Goal: Task Accomplishment & Management: Manage account settings

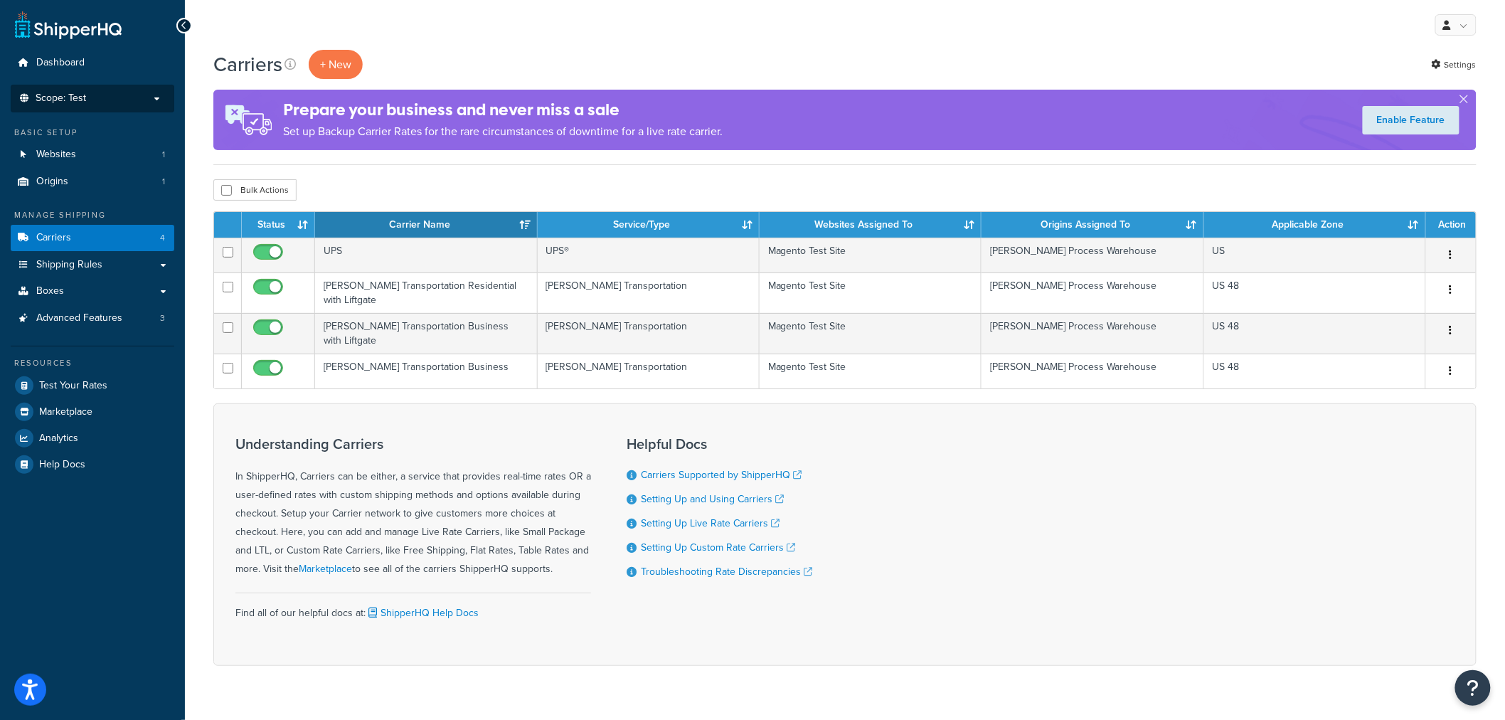
click at [89, 105] on li "Scope: Test Live Development Integration" at bounding box center [93, 99] width 164 height 28
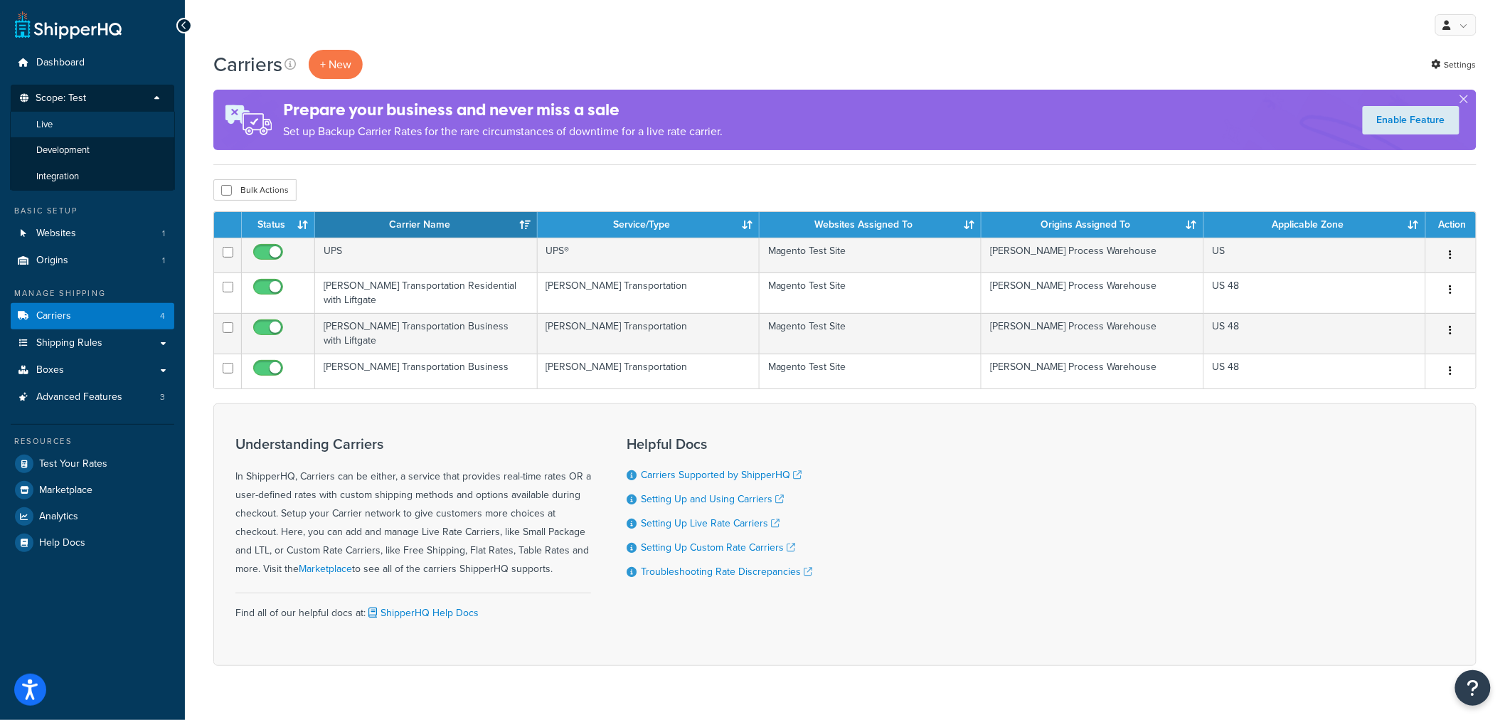
click at [91, 122] on li "Live" at bounding box center [92, 125] width 165 height 26
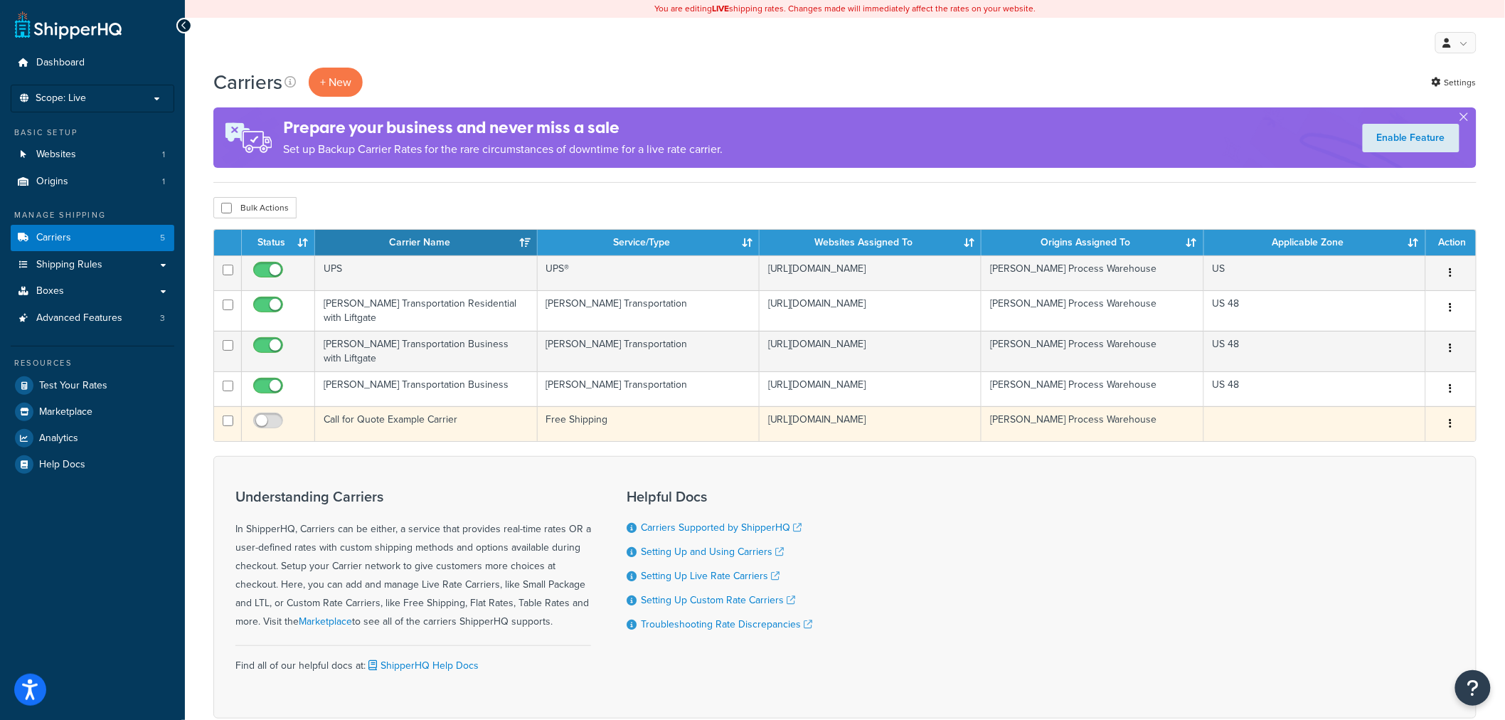
click at [424, 417] on td "Call for Quote Example Carrier" at bounding box center [426, 423] width 222 height 35
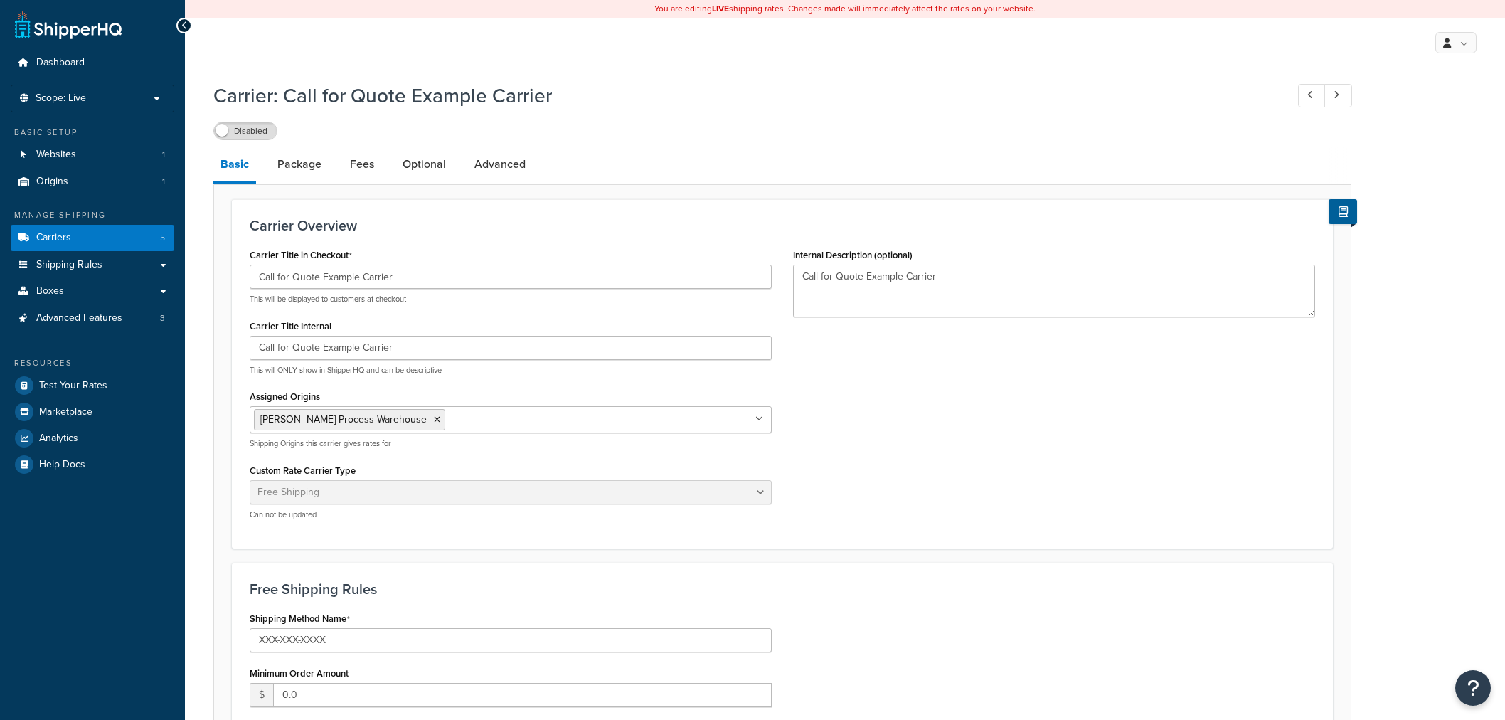
select select "free"
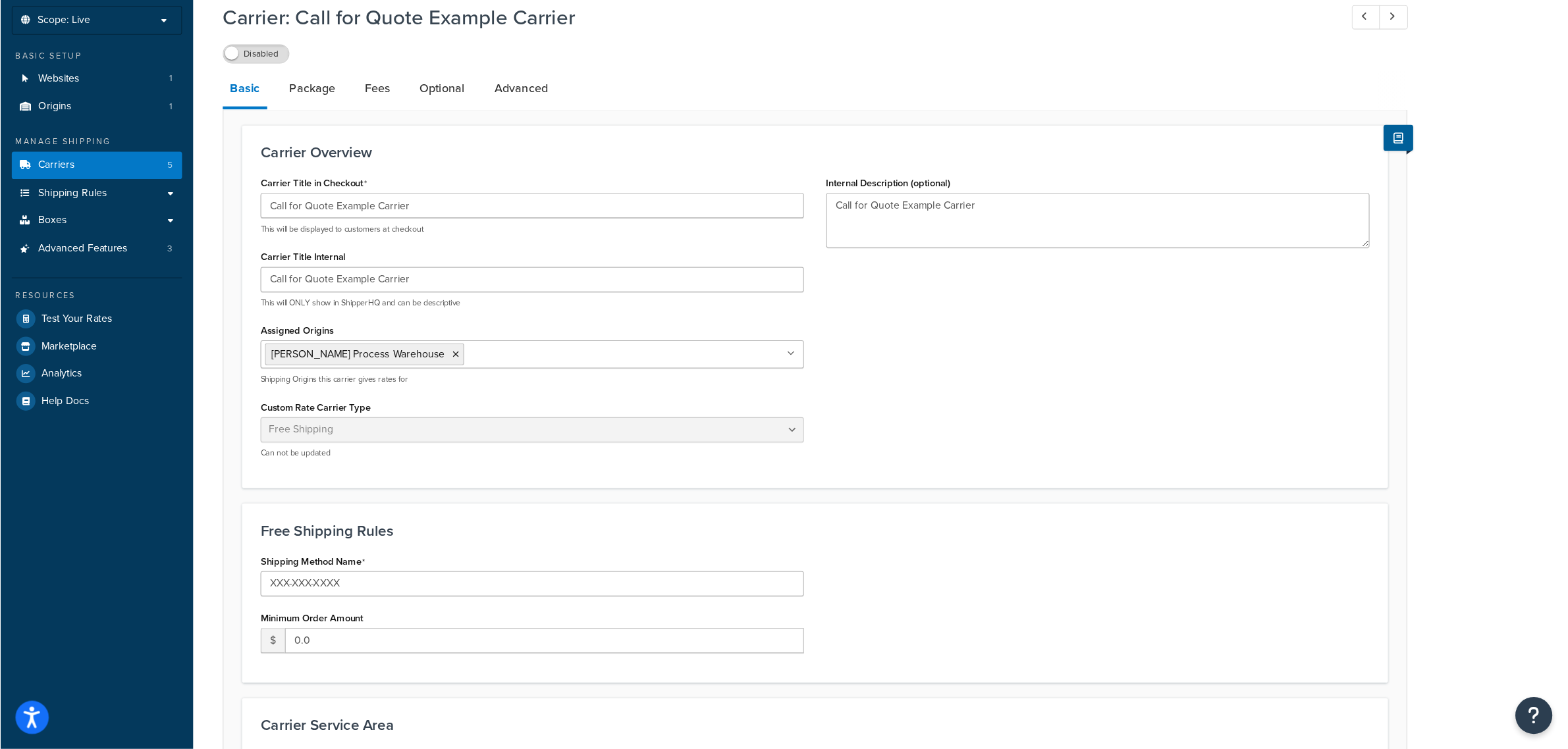
scroll to position [73, 0]
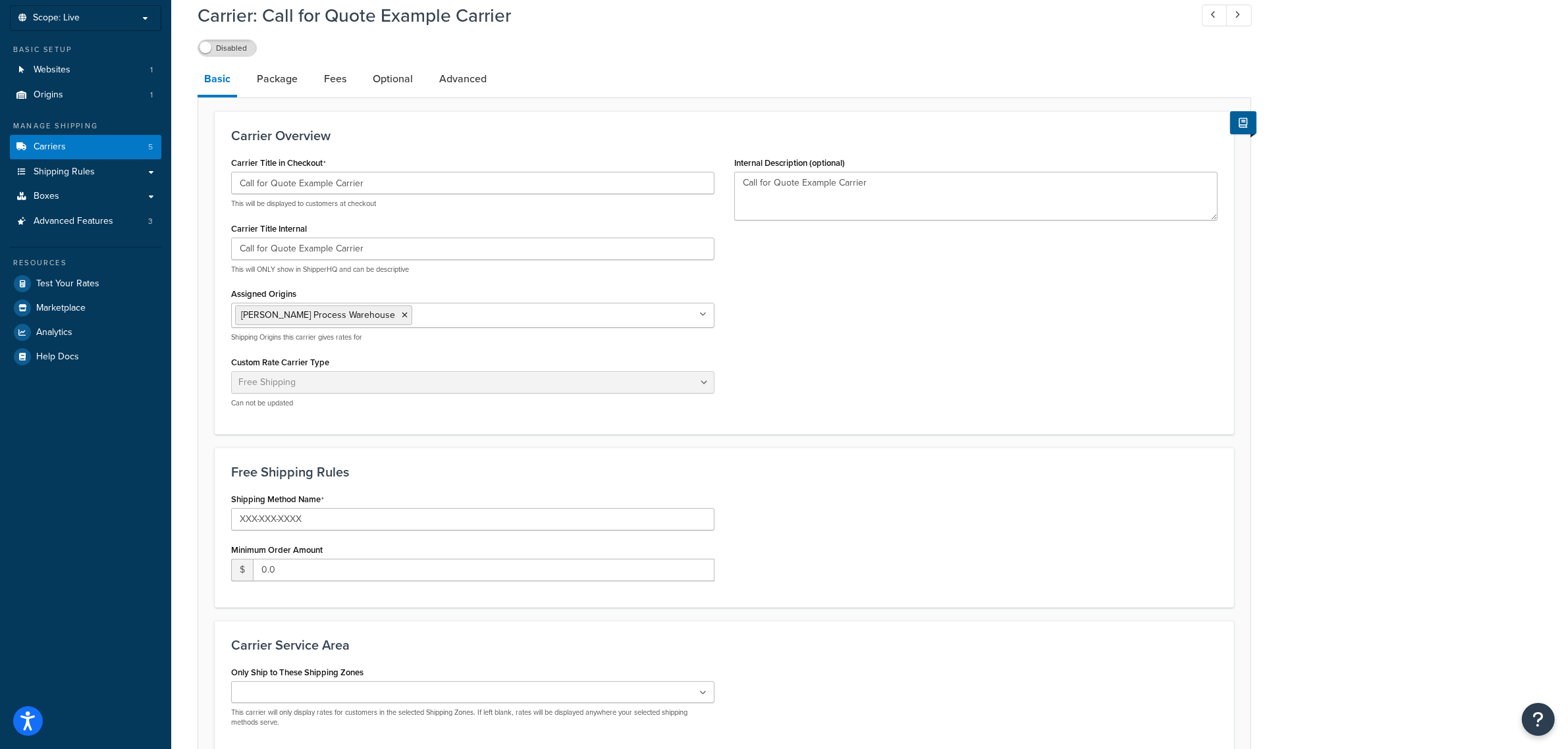
drag, startPoint x: 1350, startPoint y: 0, endPoint x: 1127, endPoint y: 343, distance: 409.1
click at [1127, 343] on div "Carrier Title in Checkout Call for Quote Example Carrier This will be displayed…" at bounding box center [724, 286] width 1007 height 265
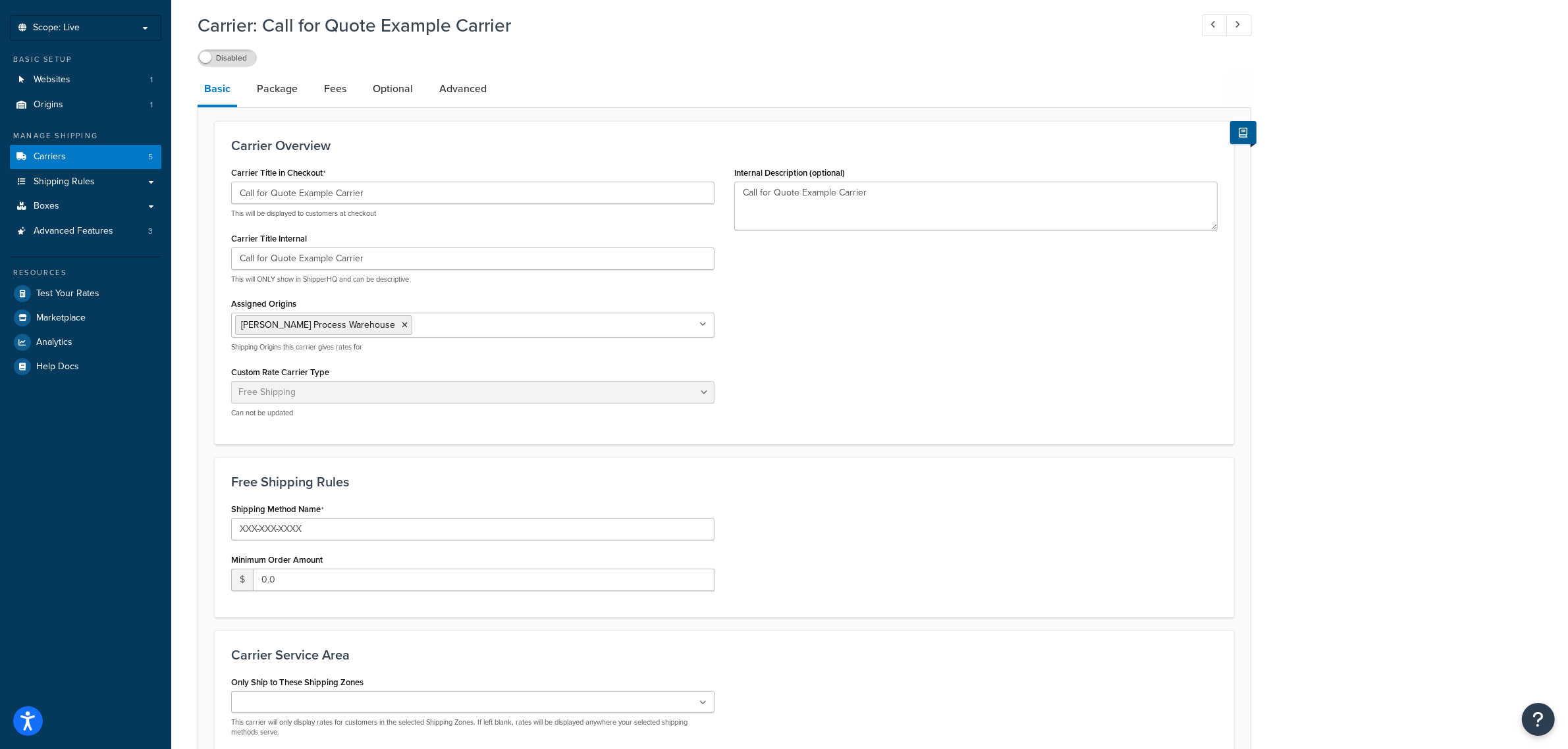
scroll to position [67, 0]
click at [263, 81] on link "Package" at bounding box center [277, 85] width 54 height 31
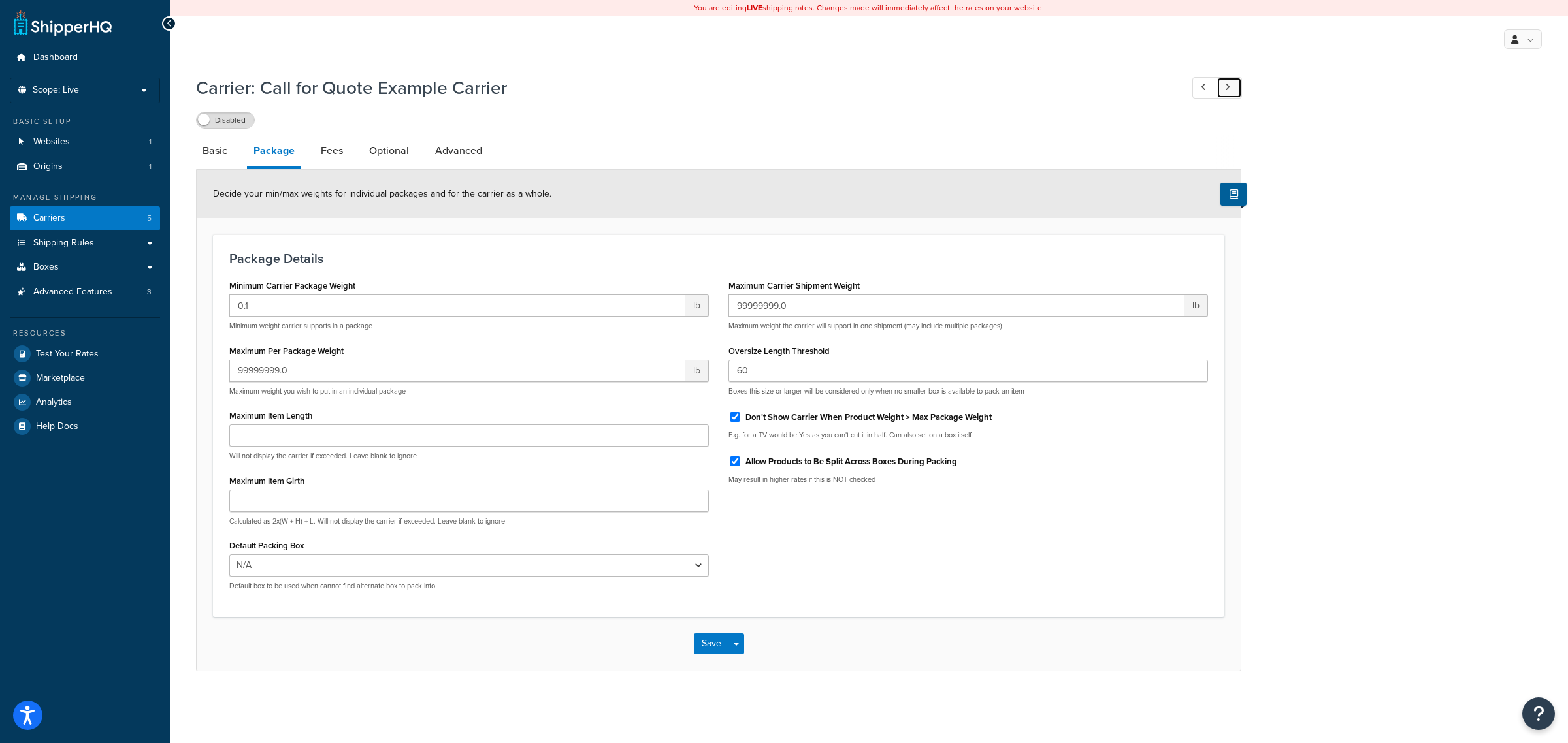
click at [1230, 92] on link at bounding box center [1229, 87] width 26 height 21
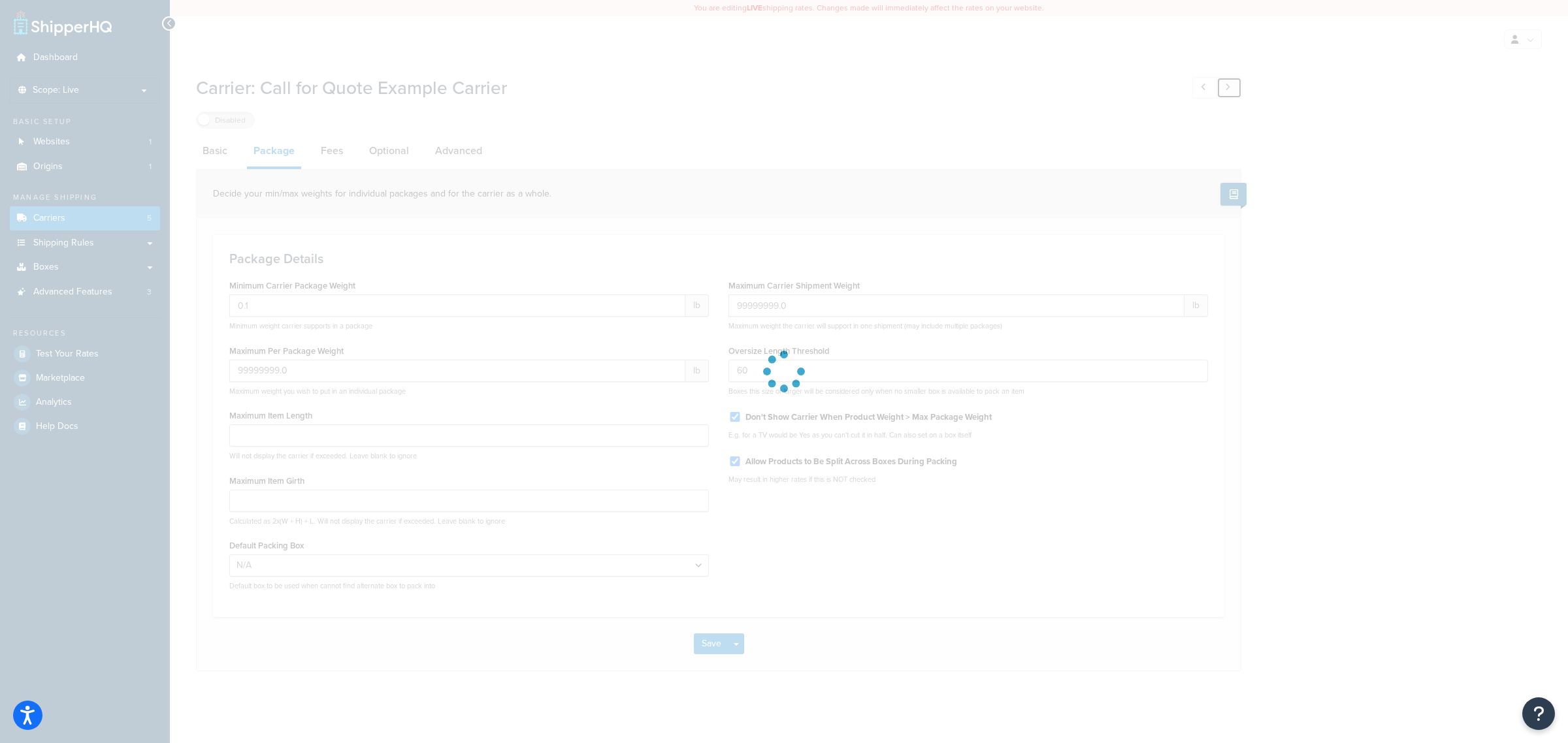
type input "70.0"
type input "19999.0"
select select "736489"
type input "19999.0"
type input "500"
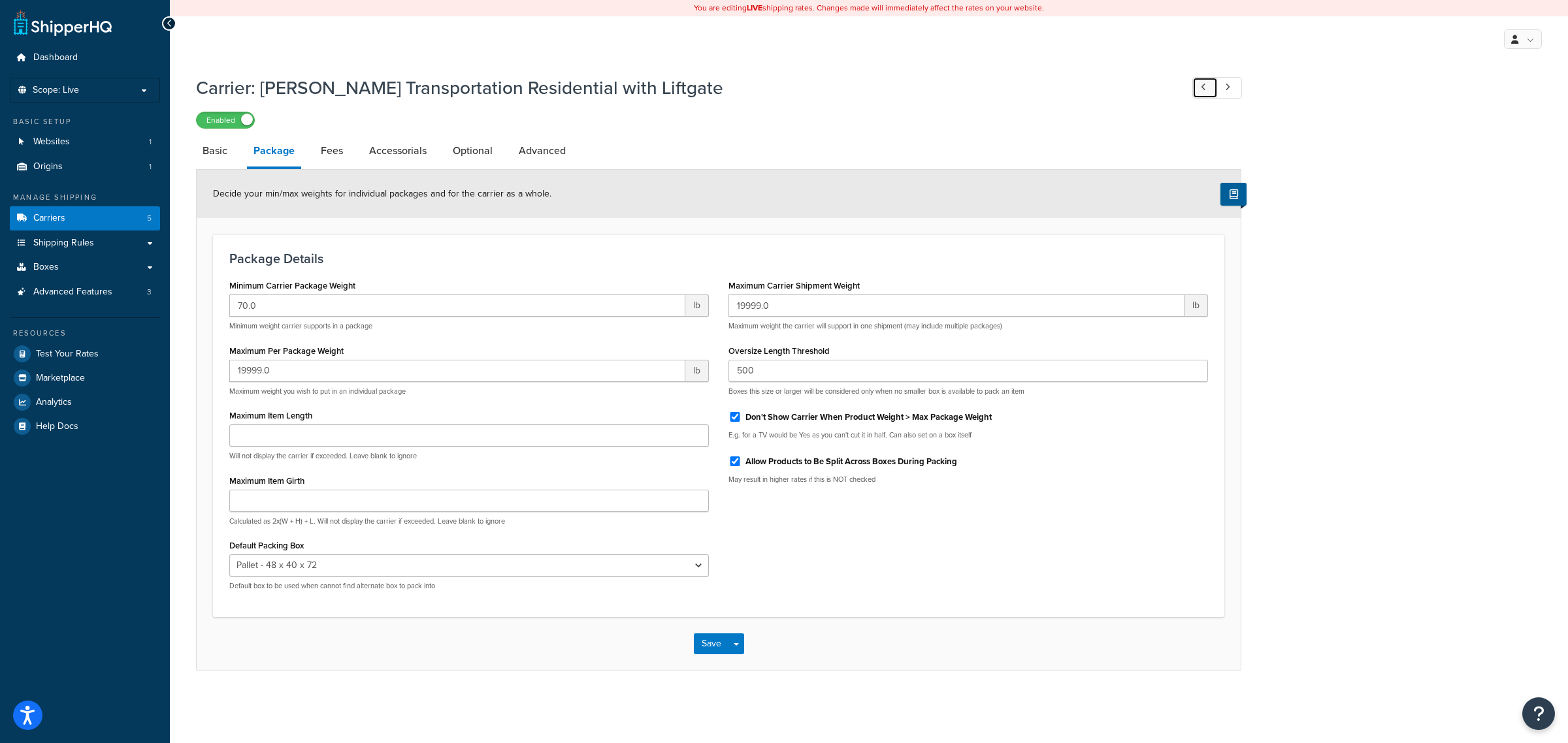
click at [1206, 84] on link at bounding box center [1205, 87] width 26 height 21
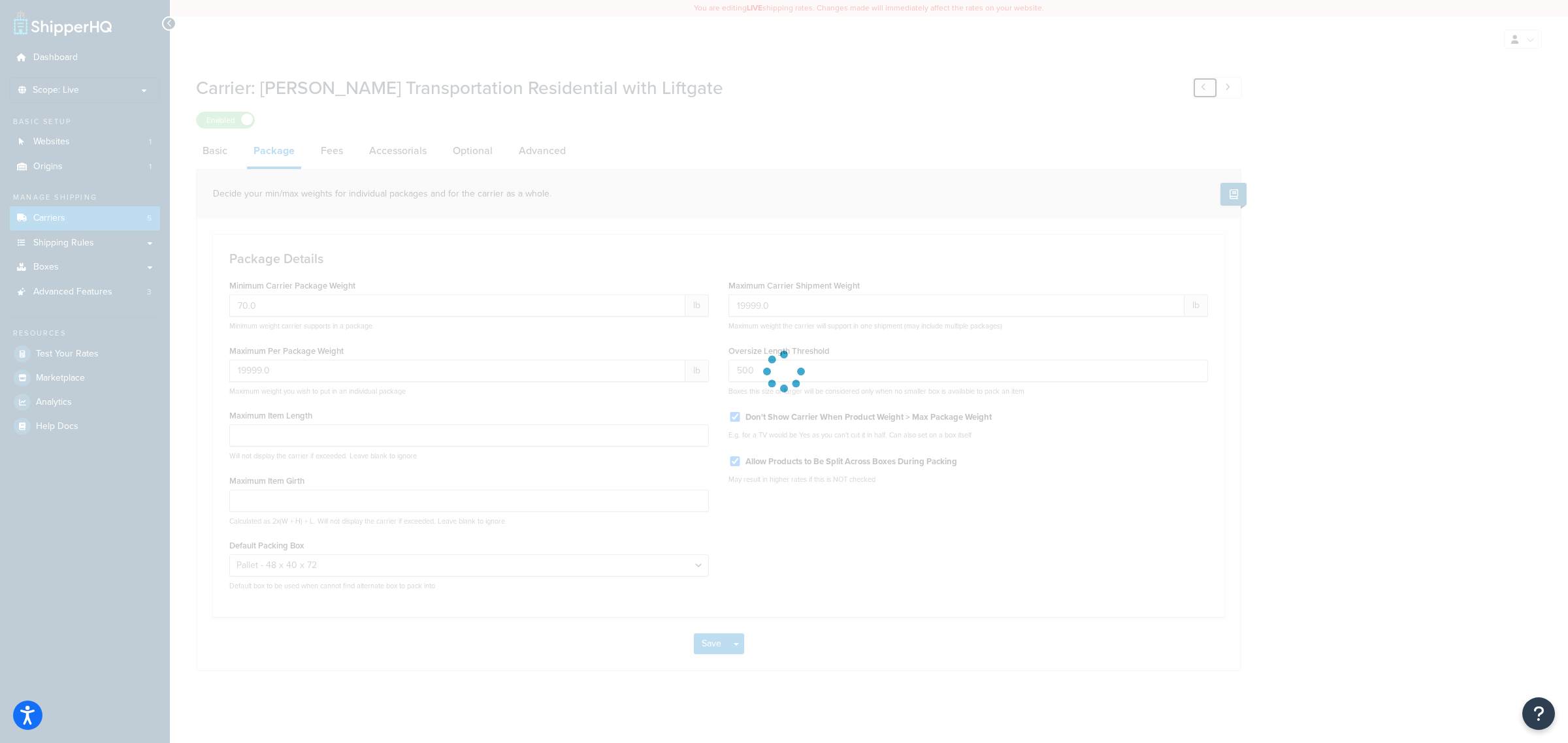
type input "0.1"
type input "99999999.0"
type input "60"
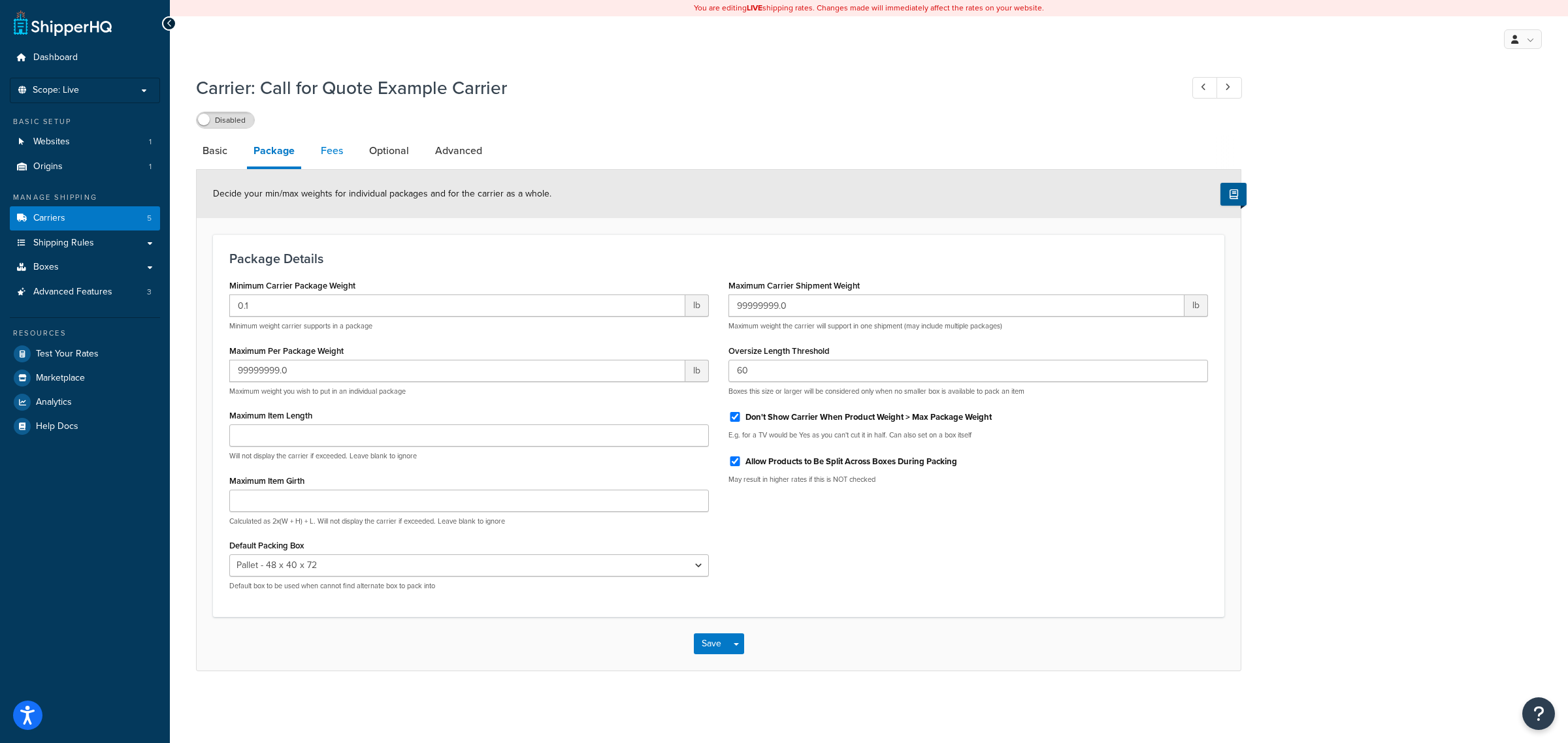
click at [346, 149] on link "Fees" at bounding box center [332, 151] width 35 height 31
select select "AFTER"
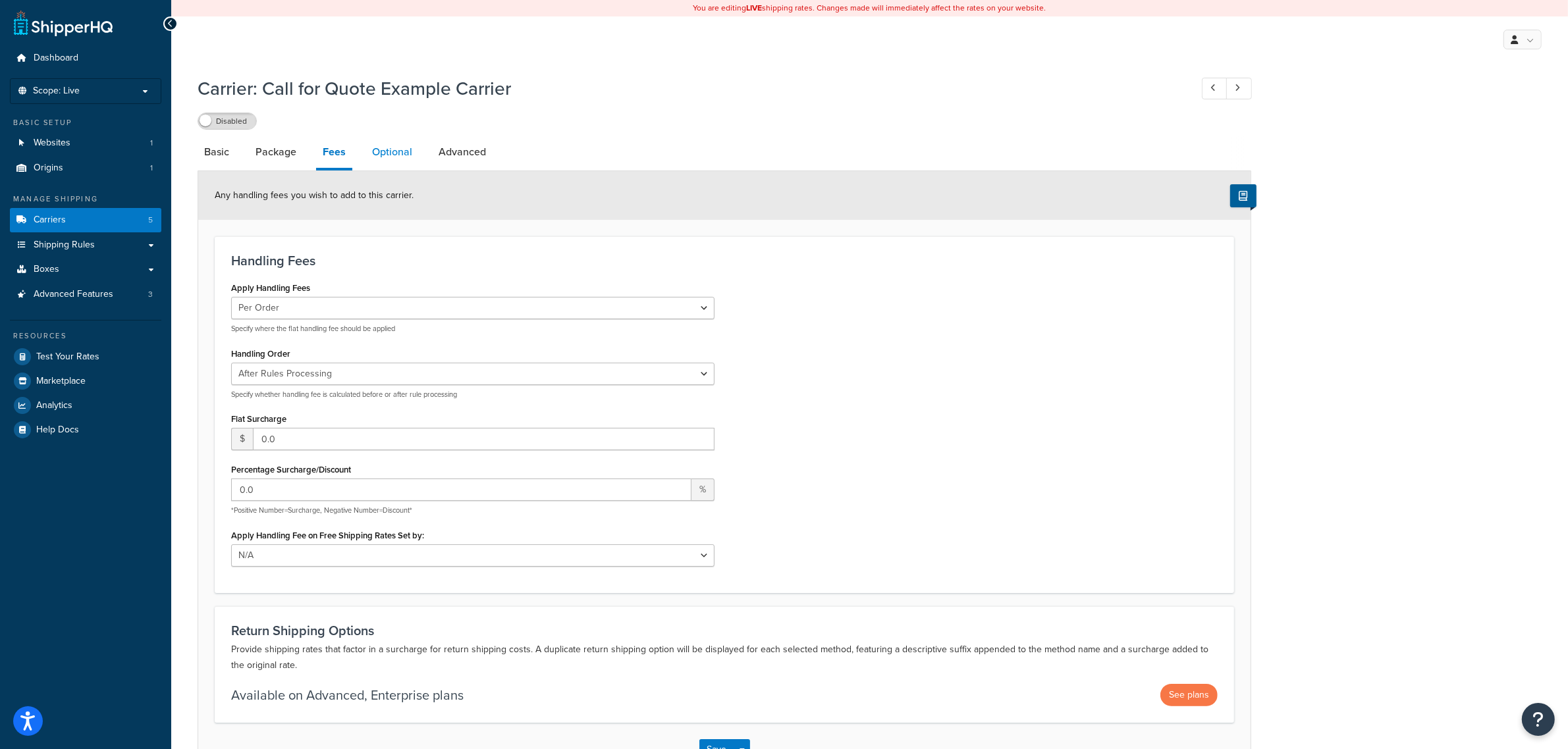
click at [385, 144] on link "Optional" at bounding box center [393, 152] width 54 height 31
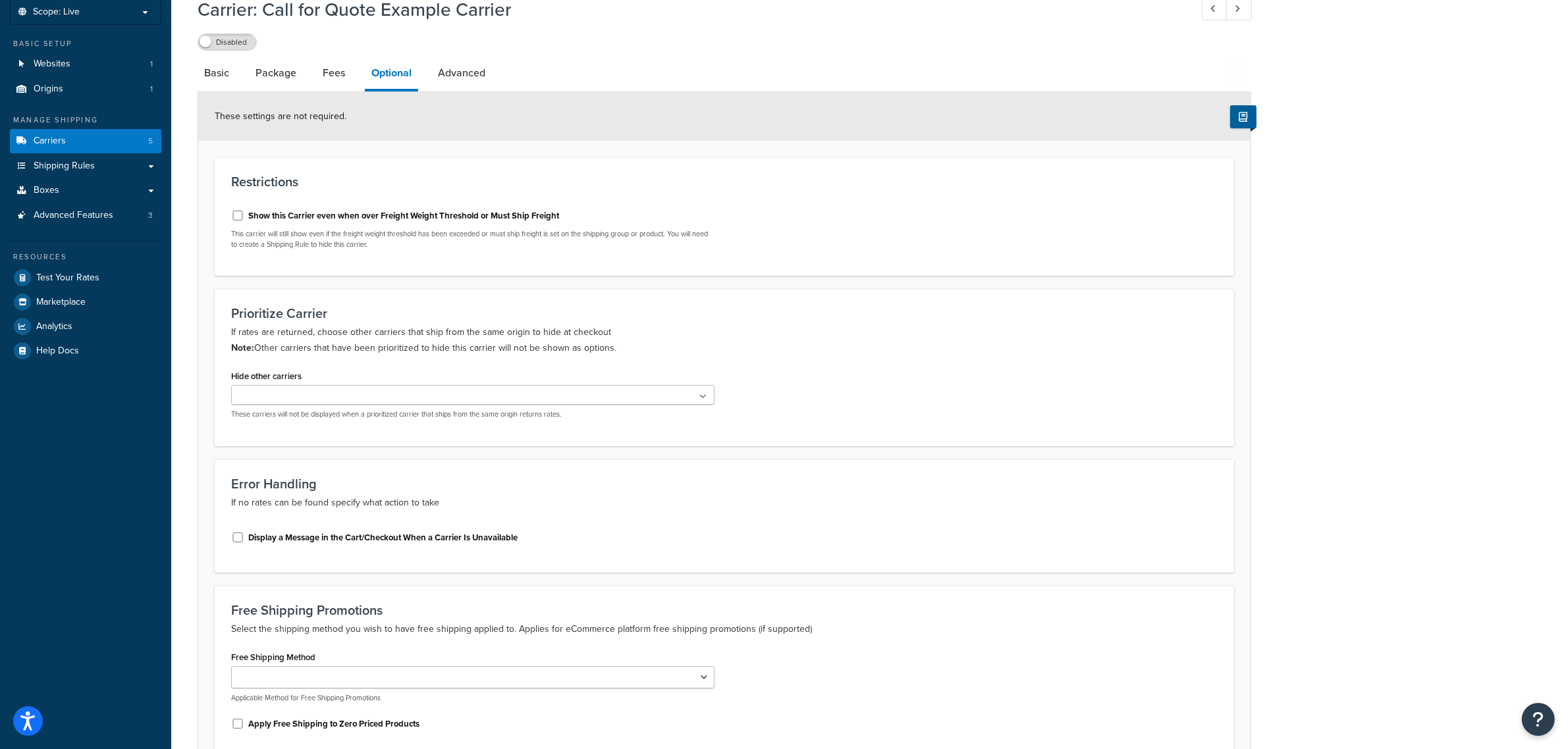
scroll to position [76, 0]
click at [439, 79] on link "Advanced" at bounding box center [461, 76] width 60 height 31
select select "false"
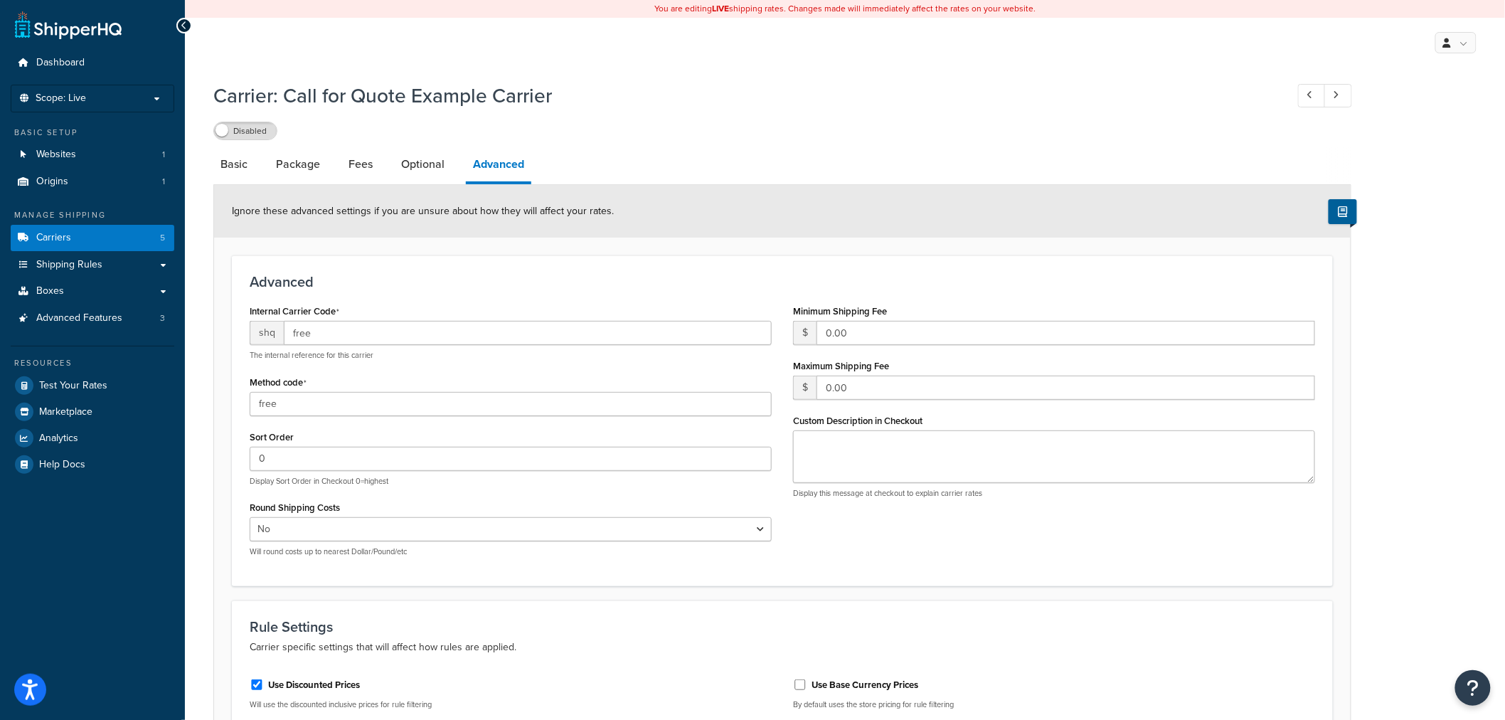
drag, startPoint x: 1562, startPoint y: 1, endPoint x: 1179, endPoint y: 127, distance: 403.2
click at [1179, 127] on div "Disabled" at bounding box center [782, 130] width 1138 height 20
click at [82, 100] on span "Scope: Live" at bounding box center [61, 98] width 50 height 12
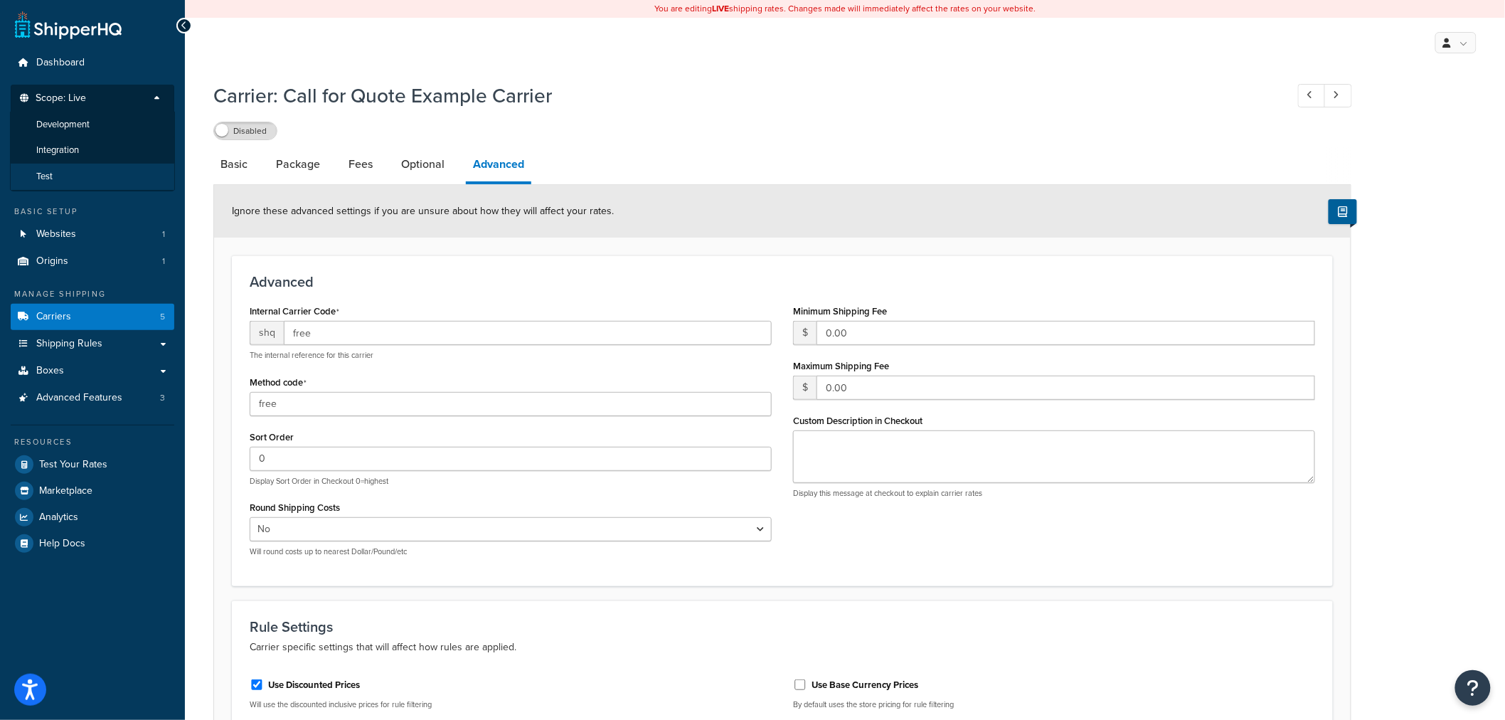
click at [73, 175] on li "Test" at bounding box center [92, 177] width 165 height 26
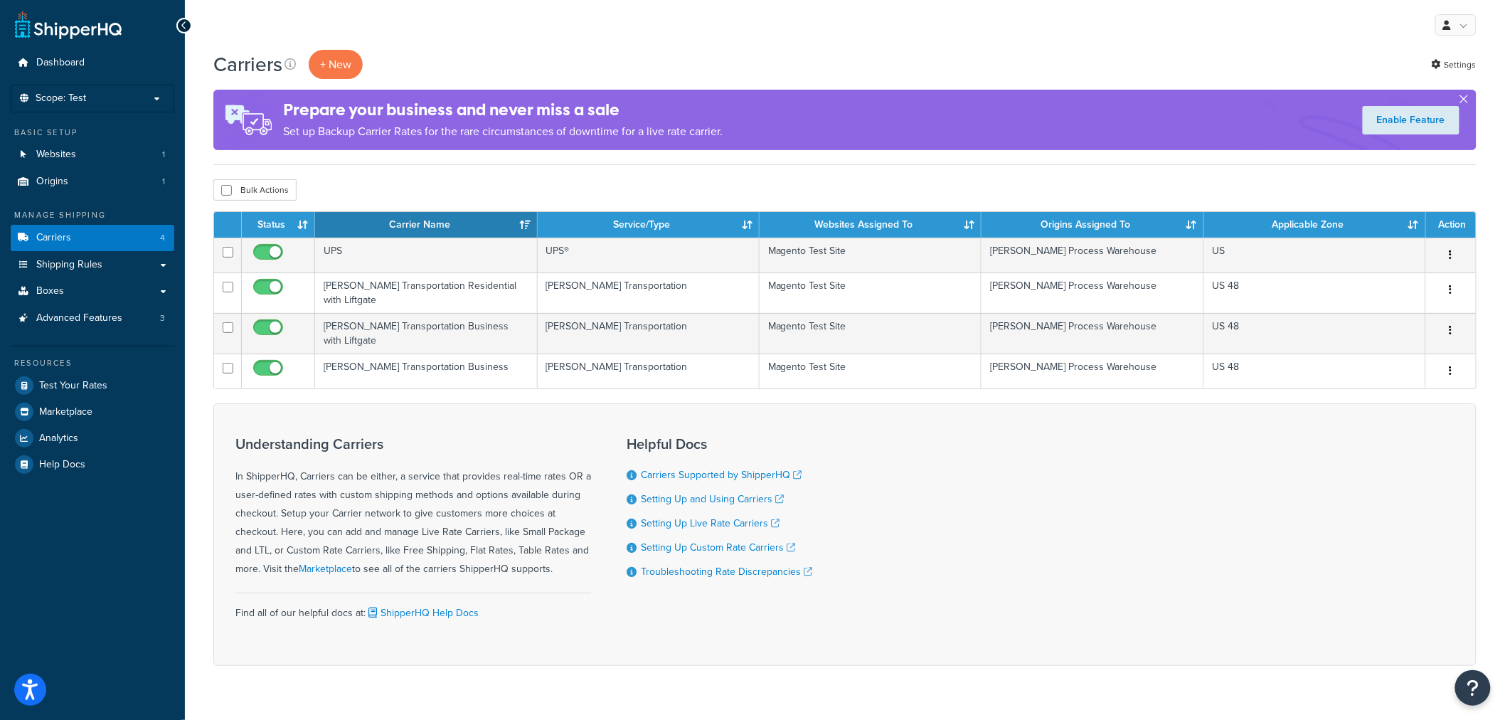
click at [1462, 100] on button "button" at bounding box center [1464, 102] width 4 height 4
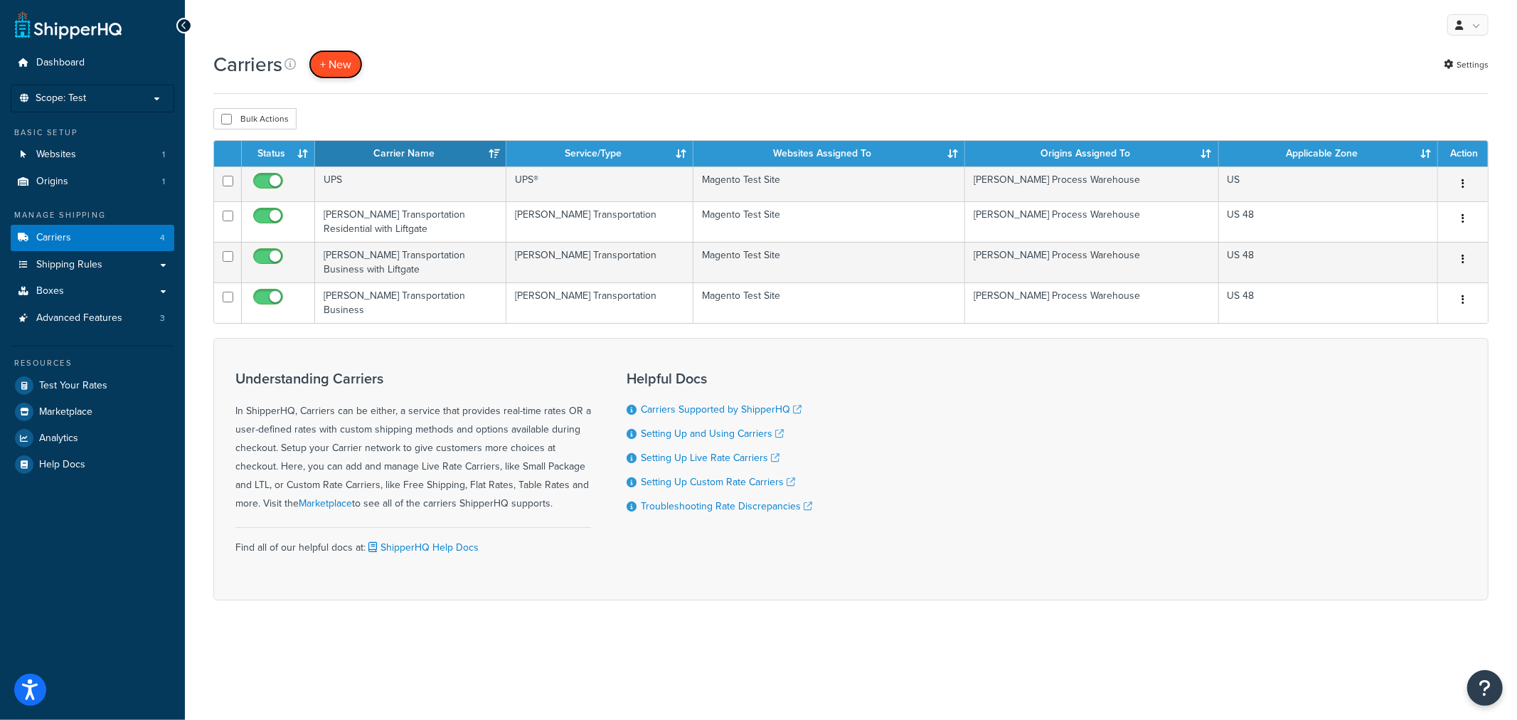
click at [329, 66] on button "+ New" at bounding box center [336, 64] width 54 height 29
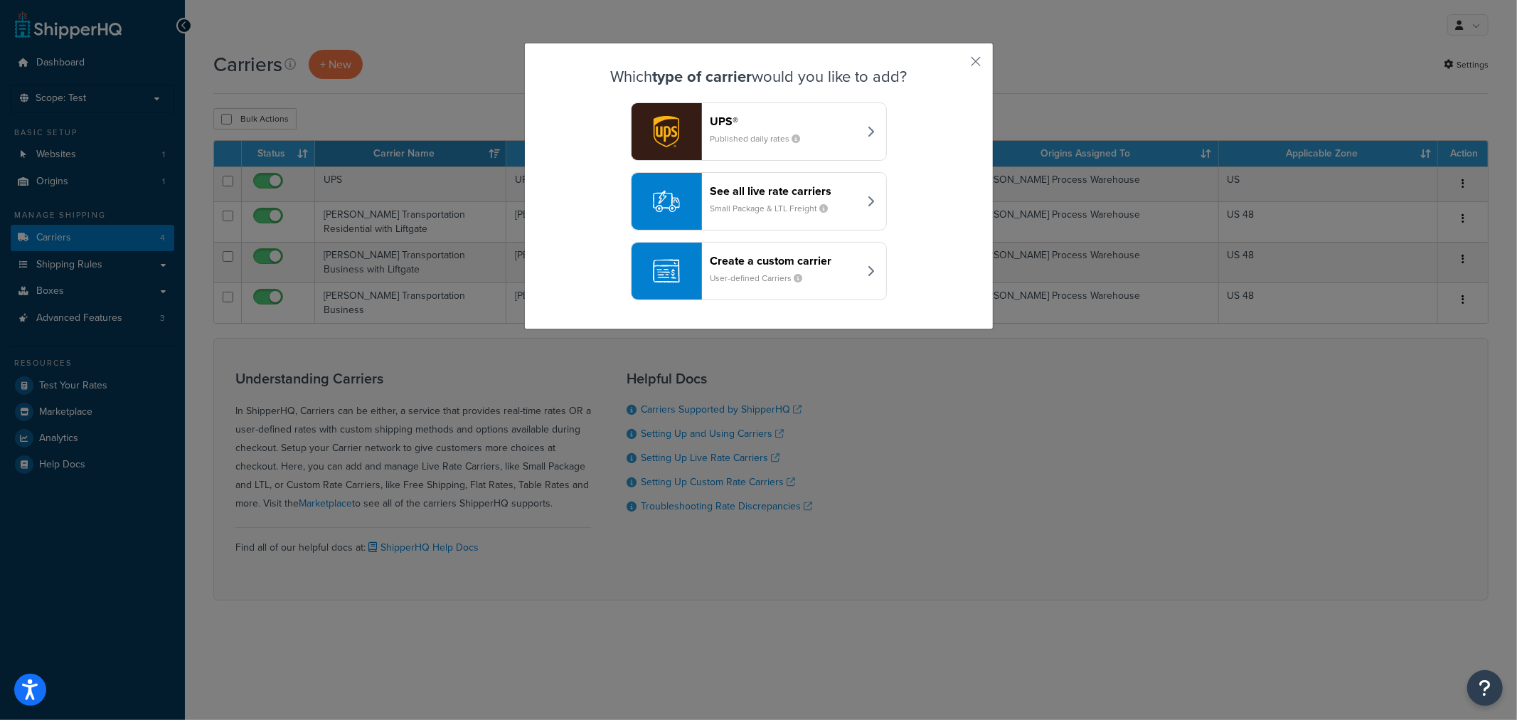
click at [784, 276] on small "User-defined Carriers" at bounding box center [762, 278] width 104 height 13
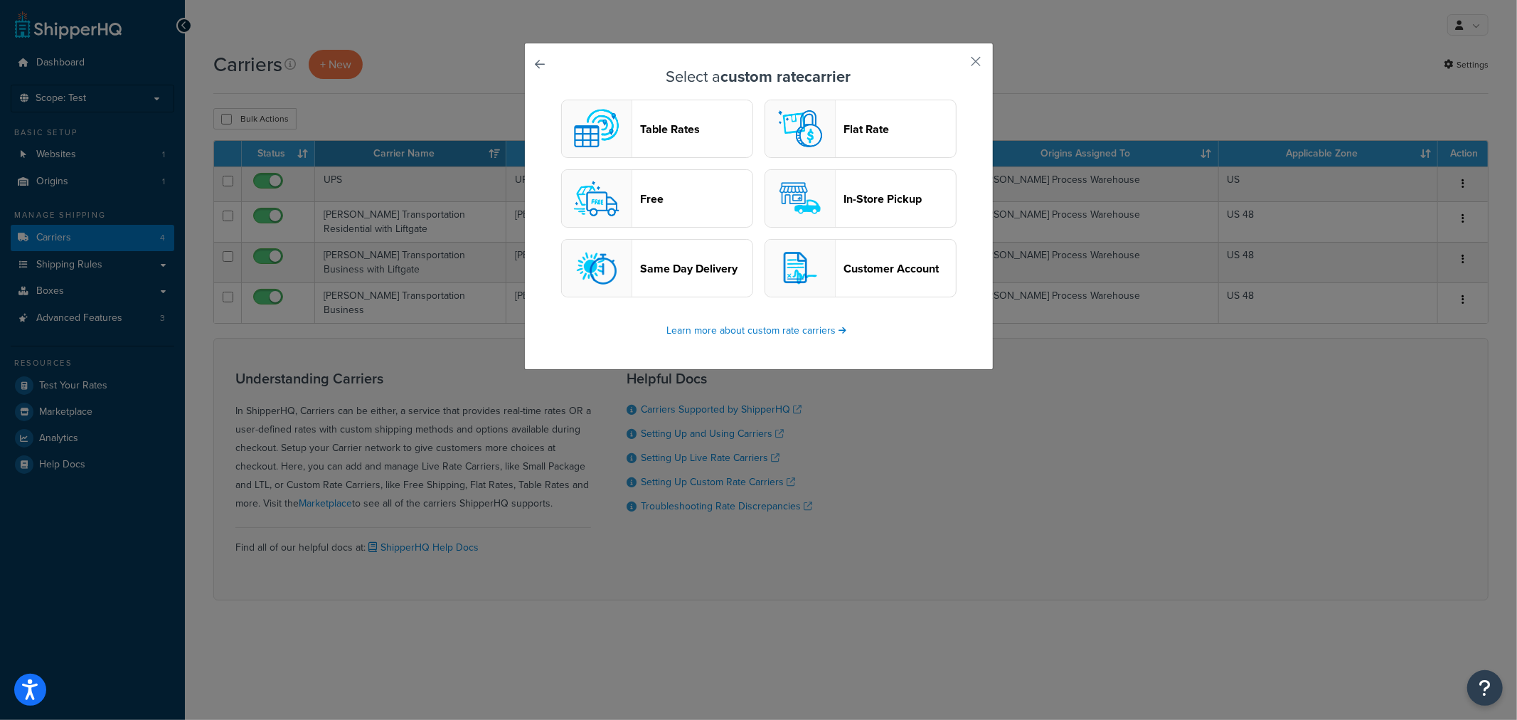
click at [699, 208] on button "Free" at bounding box center [657, 198] width 192 height 58
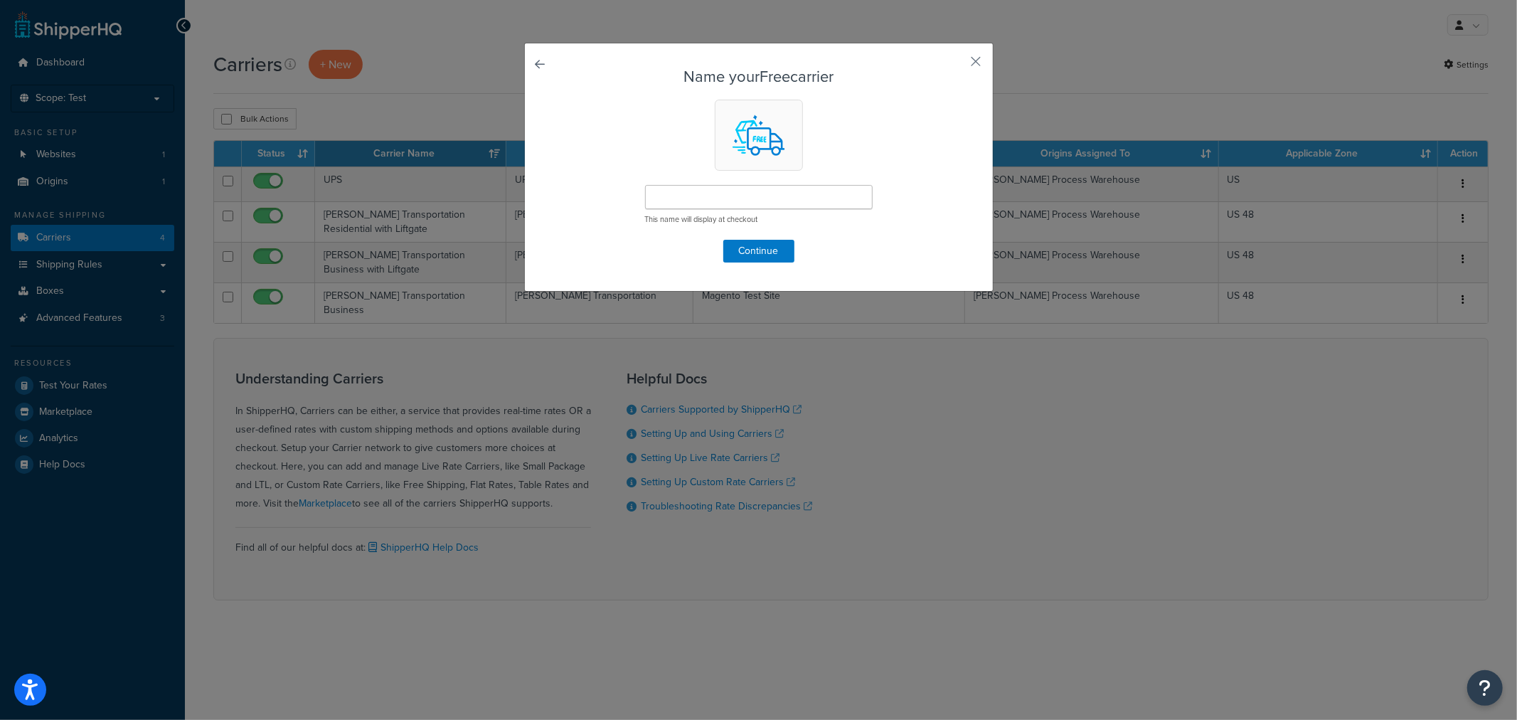
click at [560, 68] on link at bounding box center [560, 68] width 0 height 0
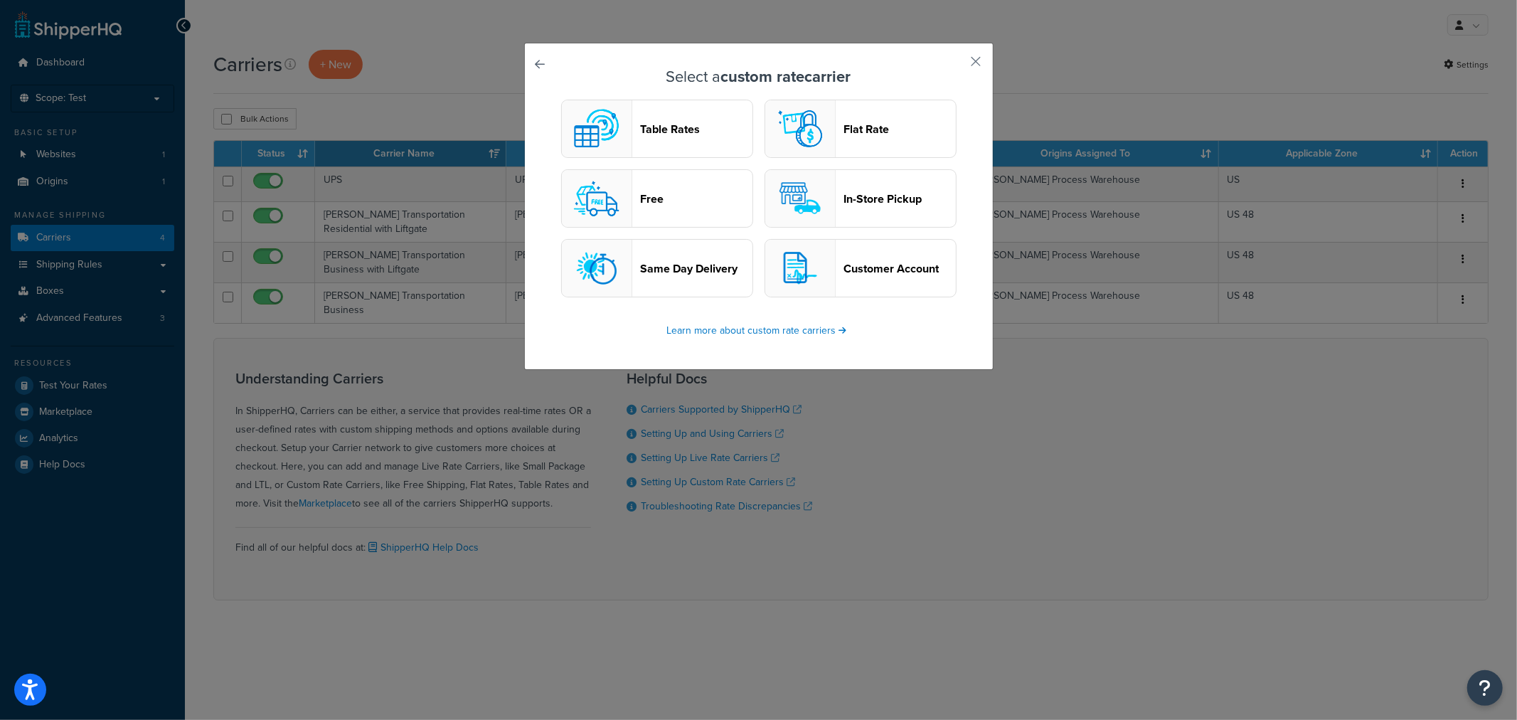
click at [560, 68] on link at bounding box center [560, 68] width 0 height 0
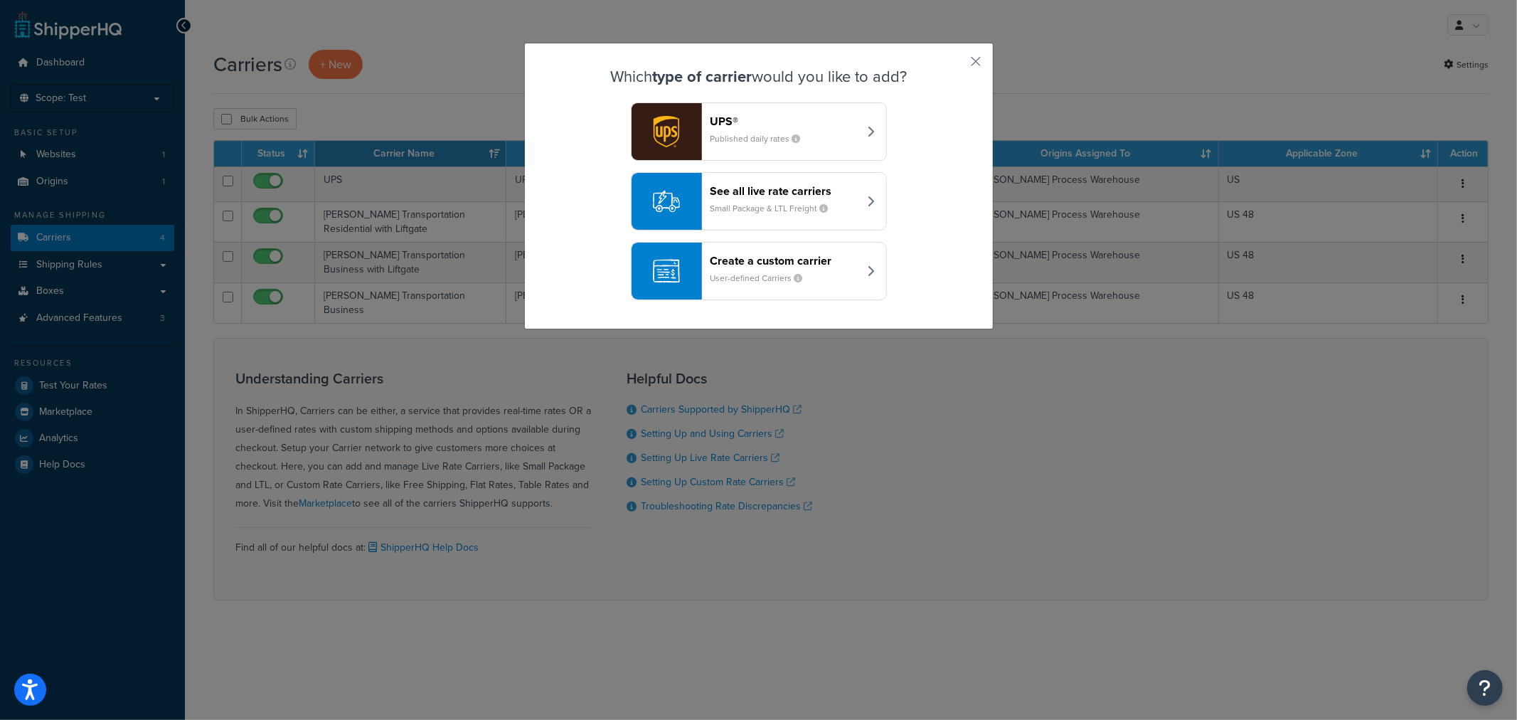
click at [769, 282] on small "User-defined Carriers" at bounding box center [762, 278] width 104 height 13
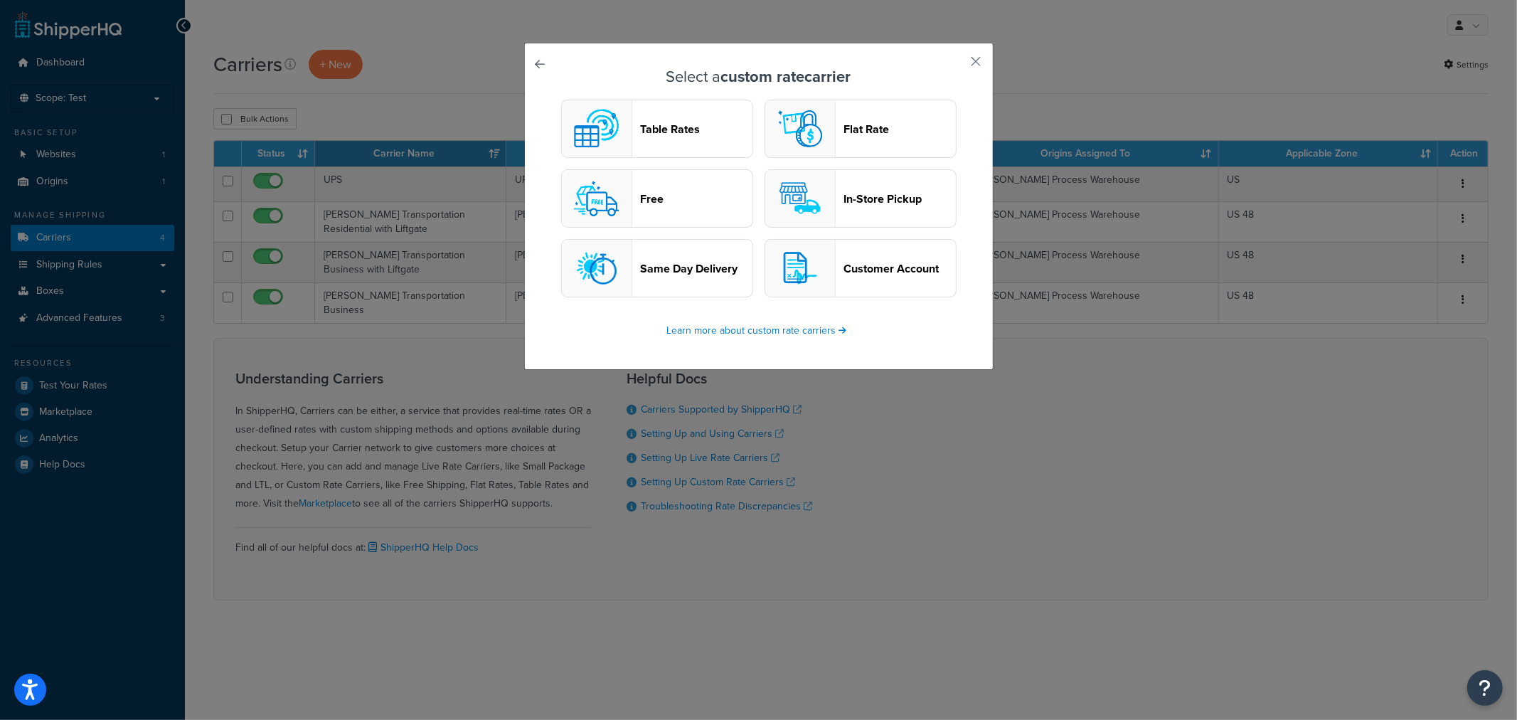
click at [644, 192] on header "Free" at bounding box center [697, 199] width 112 height 14
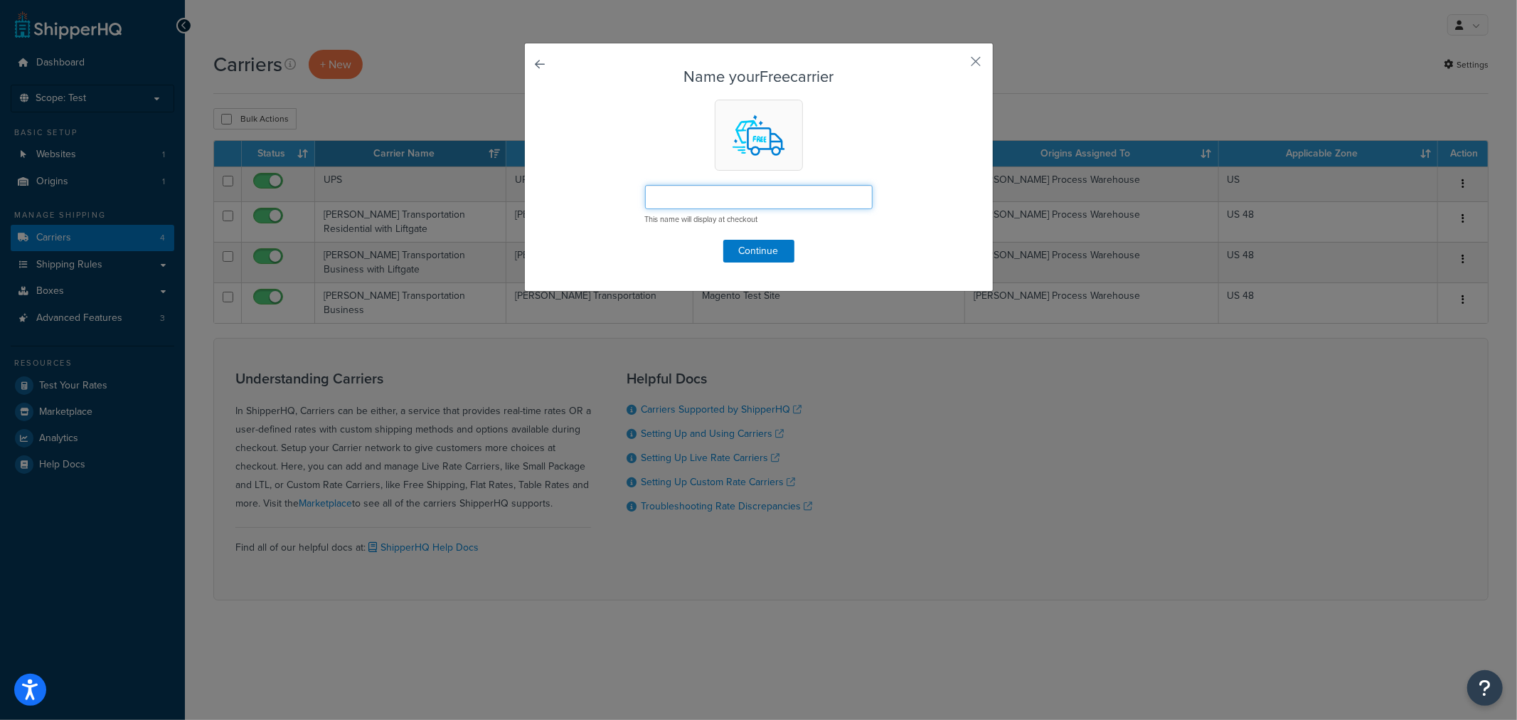
click at [680, 196] on input "text" at bounding box center [759, 197] width 228 height 24
click at [717, 196] on input "Call for Quote" at bounding box center [759, 197] width 228 height 24
drag, startPoint x: 647, startPoint y: 198, endPoint x: 809, endPoint y: 212, distance: 162.8
click at [809, 212] on div "Call for Quote This name will display at checkout" at bounding box center [759, 205] width 228 height 40
click at [780, 188] on input "Call for Quote" at bounding box center [759, 197] width 228 height 24
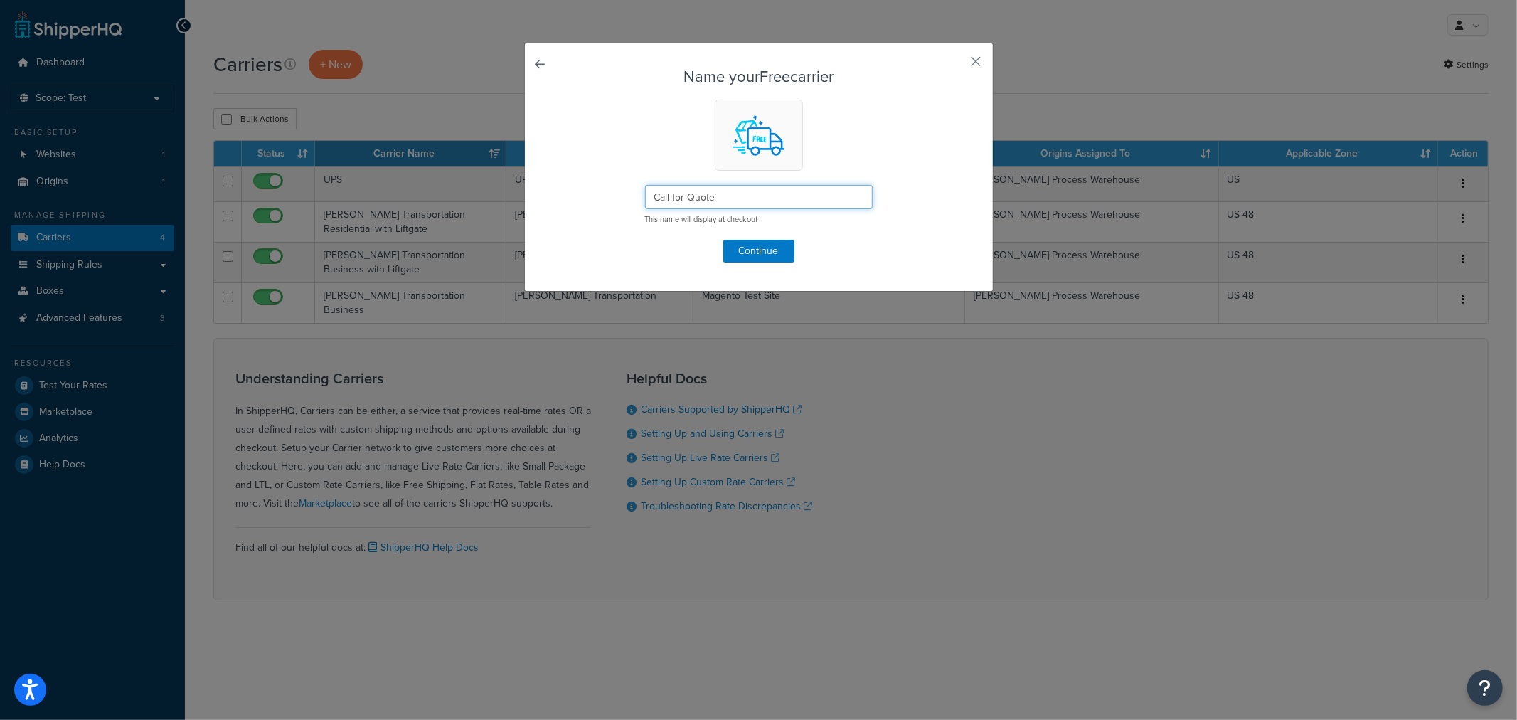
click at [770, 200] on input "Call for Quote" at bounding box center [759, 197] width 228 height 24
type input "Call for Quote"
click at [772, 249] on button "Continue" at bounding box center [758, 251] width 71 height 23
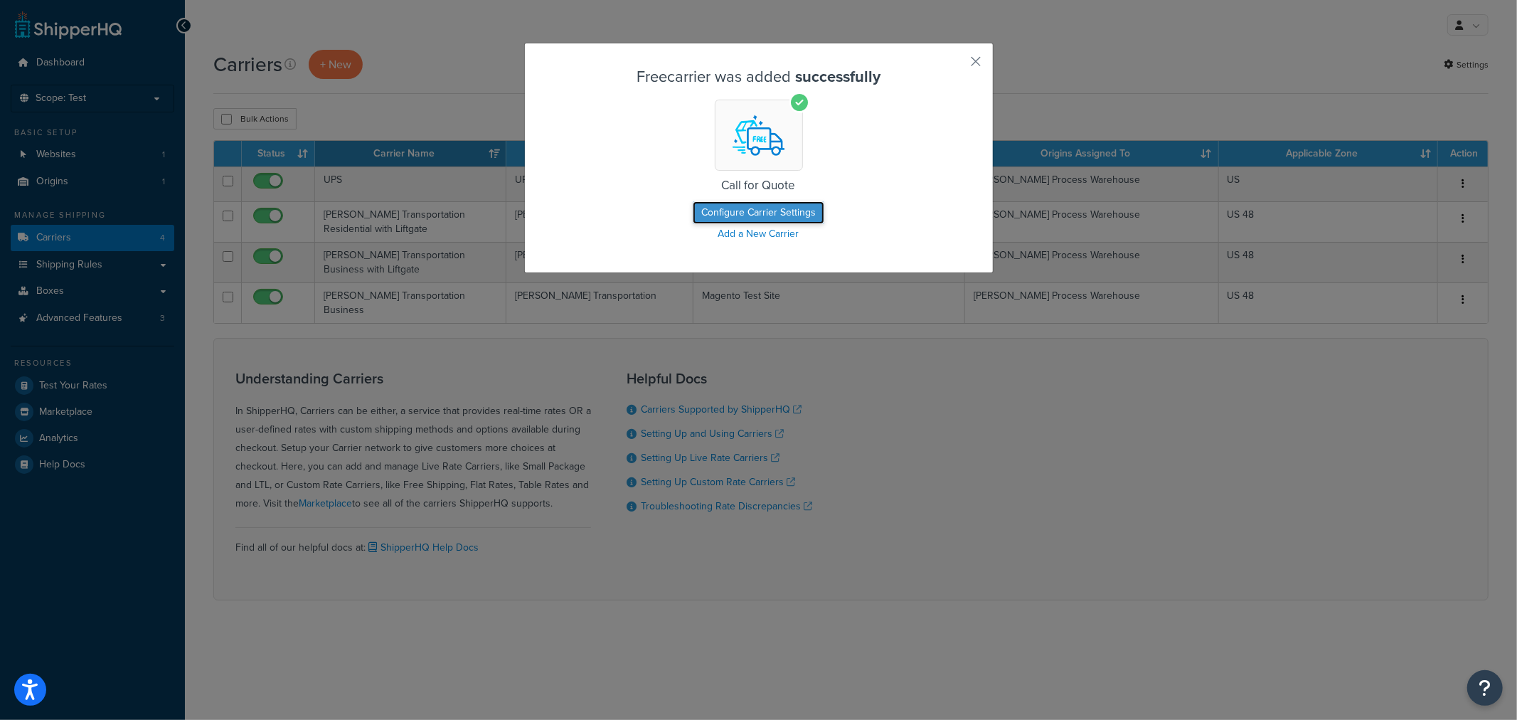
click at [779, 213] on button "Configure Carrier Settings" at bounding box center [759, 212] width 132 height 23
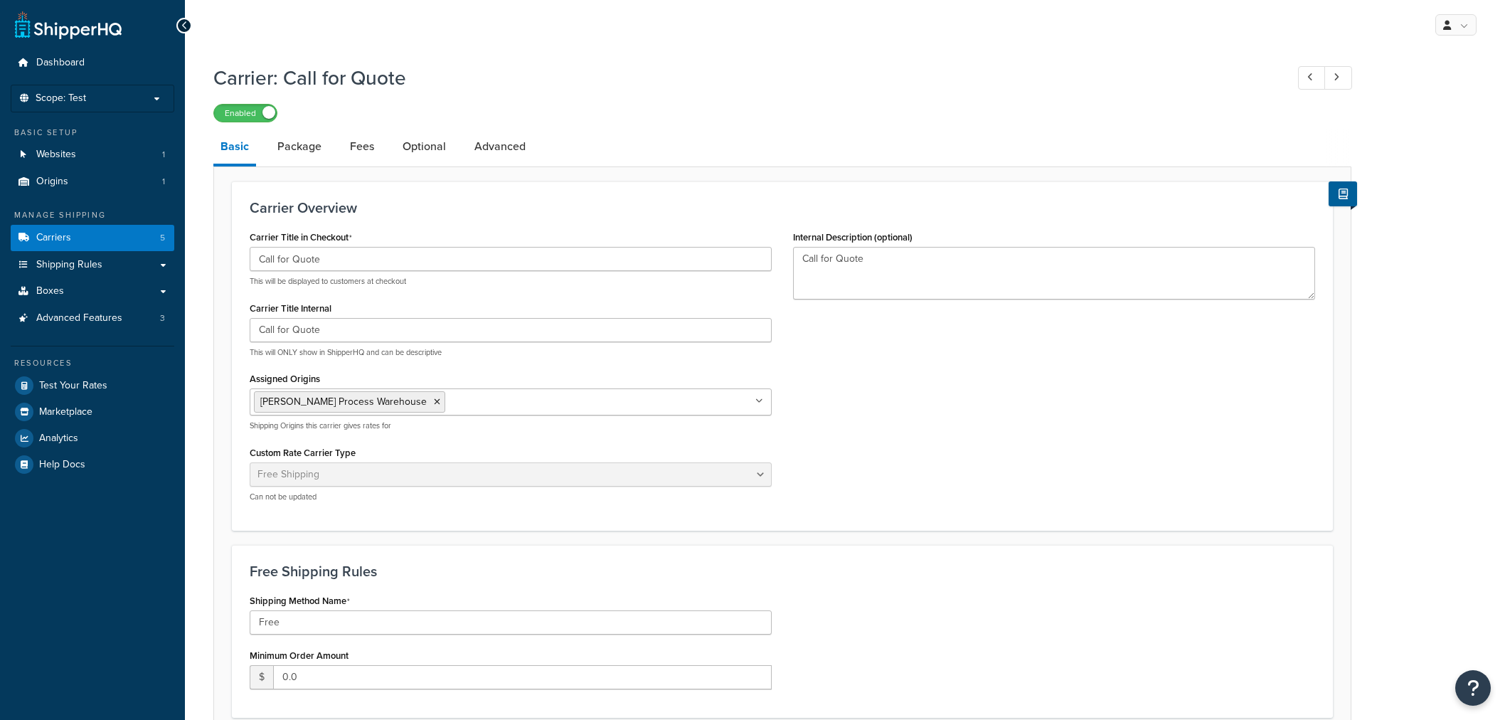
select select "free"
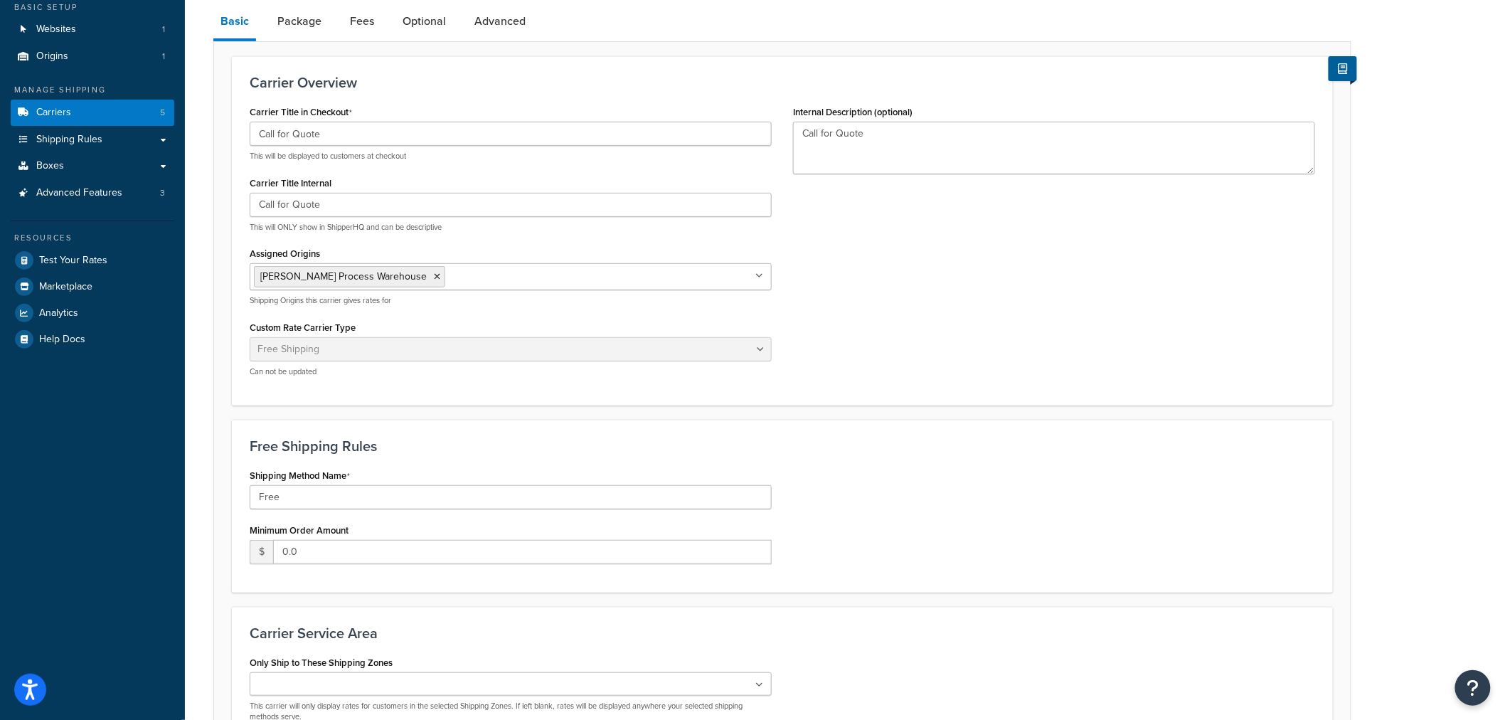
scroll to position [286, 0]
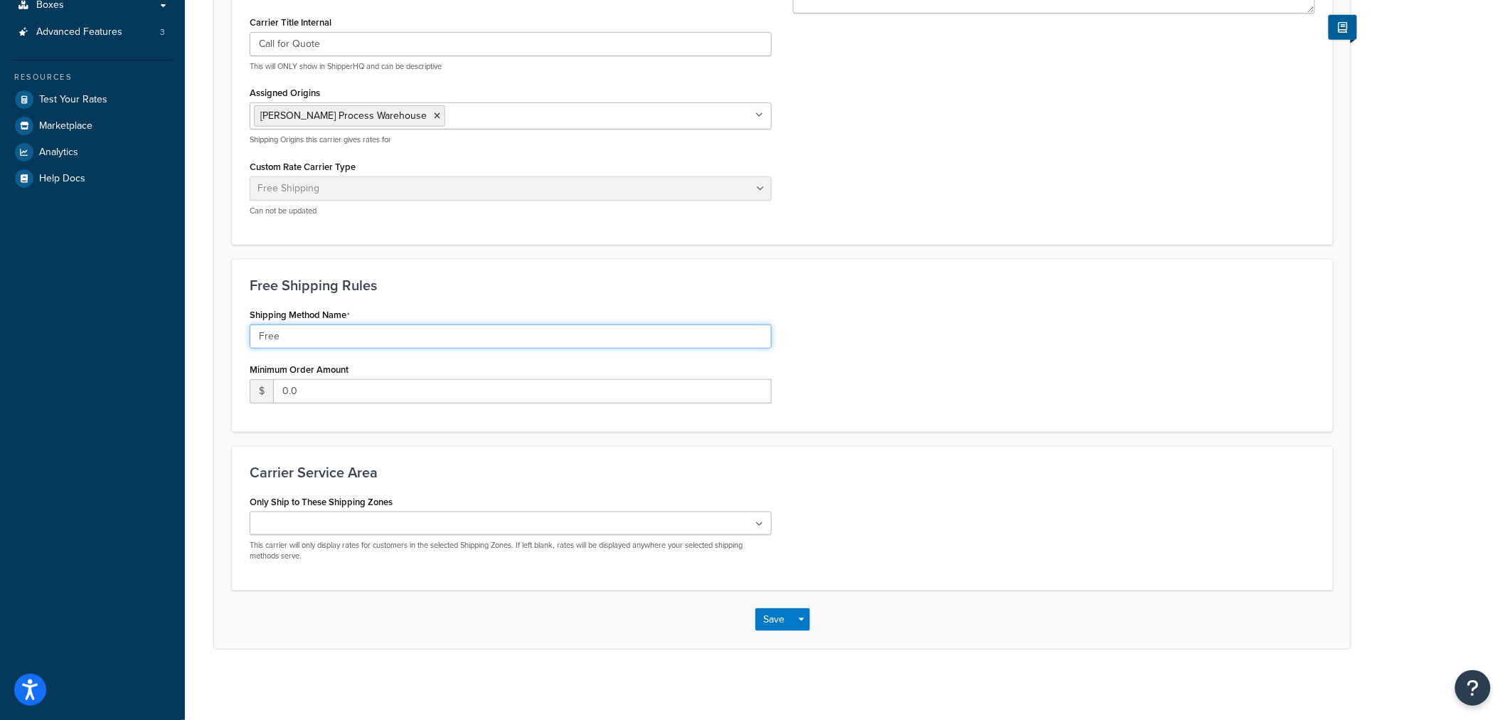
click at [558, 328] on input "Free" at bounding box center [511, 336] width 522 height 24
type input "F"
type input "XXX-XXX-XXXX"
click at [1063, 492] on div "Only Ship to These Shipping Zones US 48 US APO US Pump Zone [GEOGRAPHIC_DATA] P…" at bounding box center [782, 531] width 1087 height 81
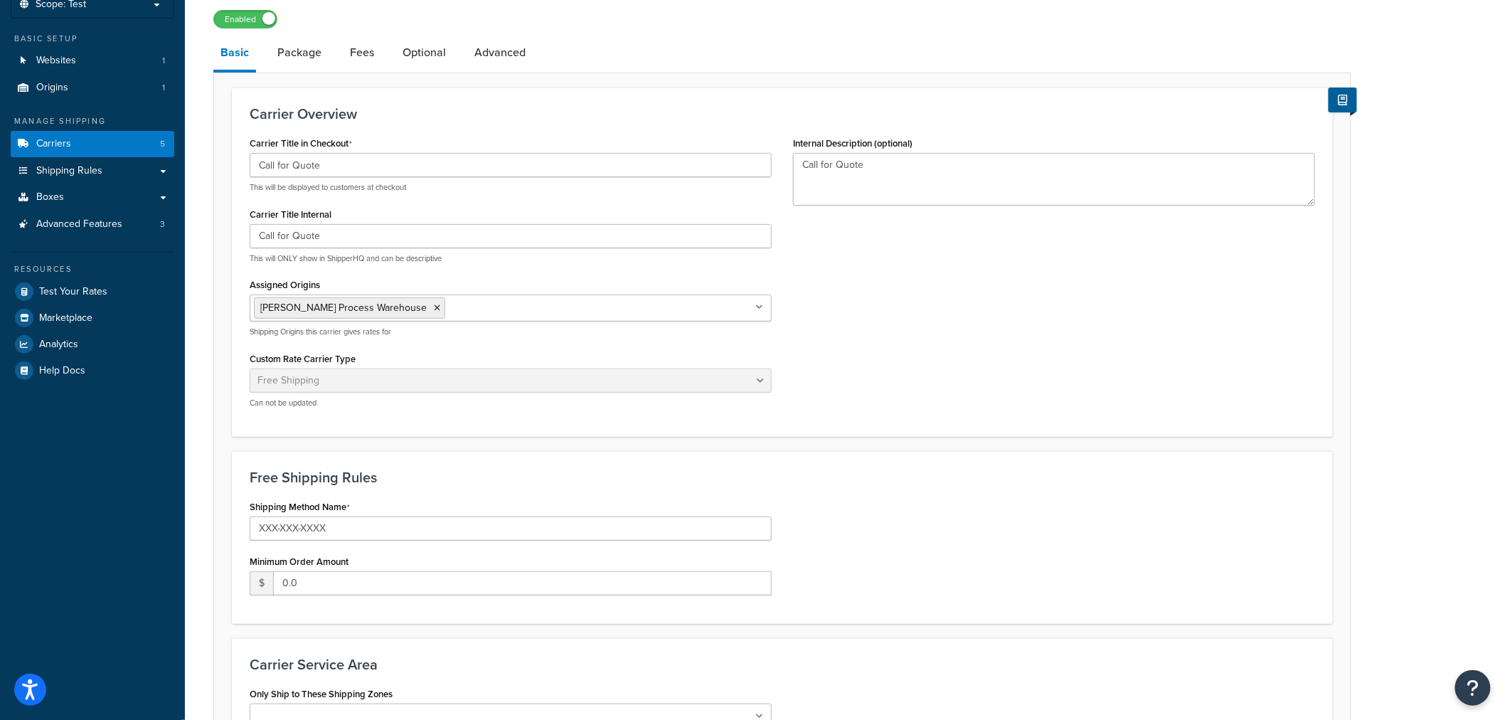
scroll to position [0, 0]
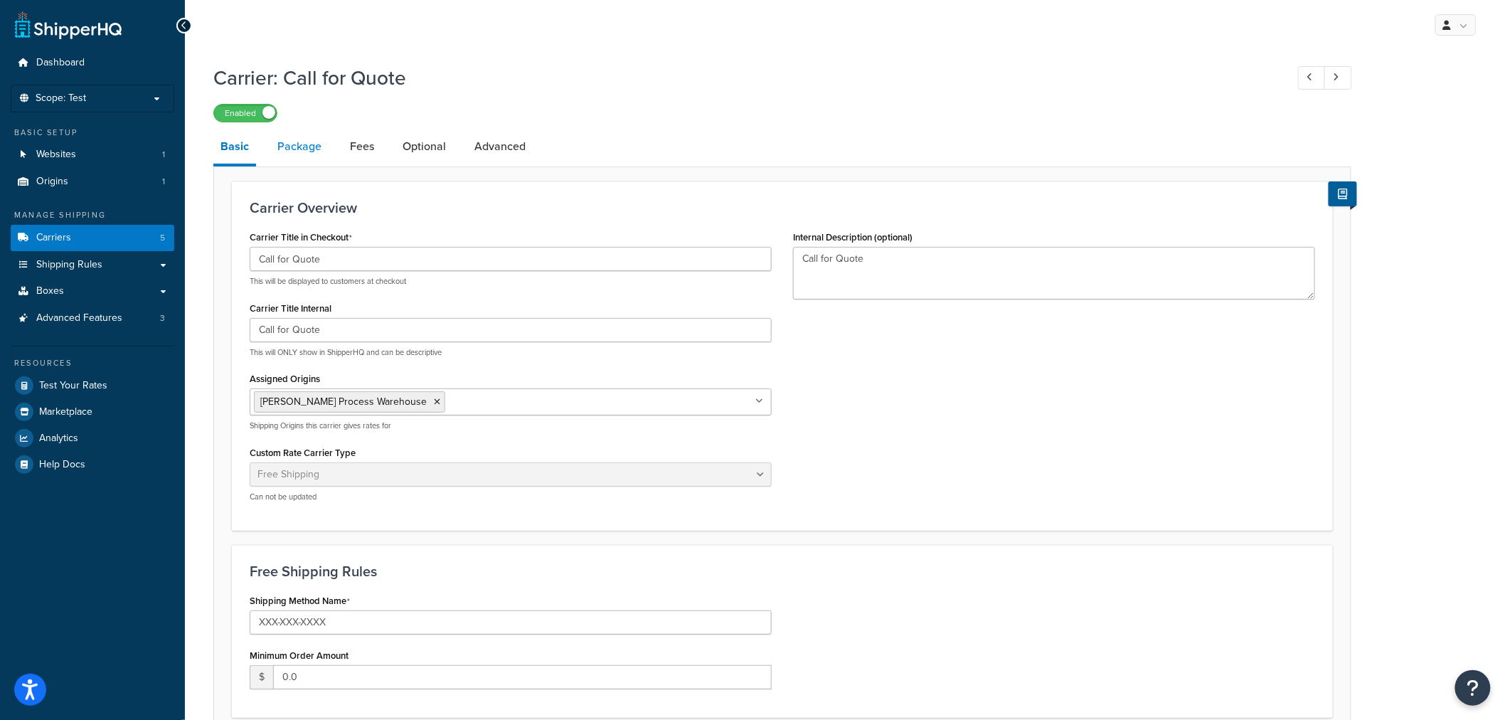
click at [309, 151] on link "Package" at bounding box center [299, 146] width 58 height 34
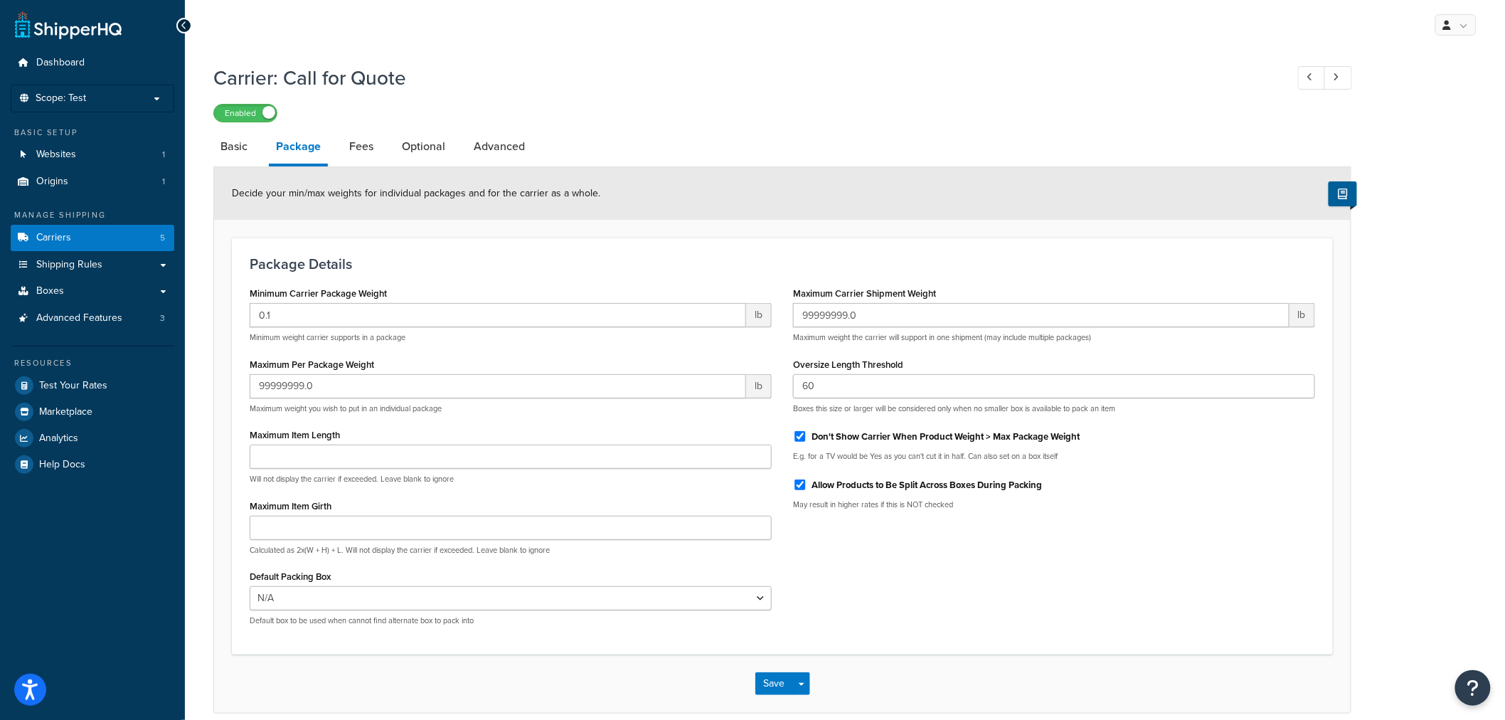
click at [385, 147] on li "Fees" at bounding box center [368, 146] width 53 height 34
click at [365, 144] on link "Fees" at bounding box center [361, 146] width 38 height 34
select select "AFTER"
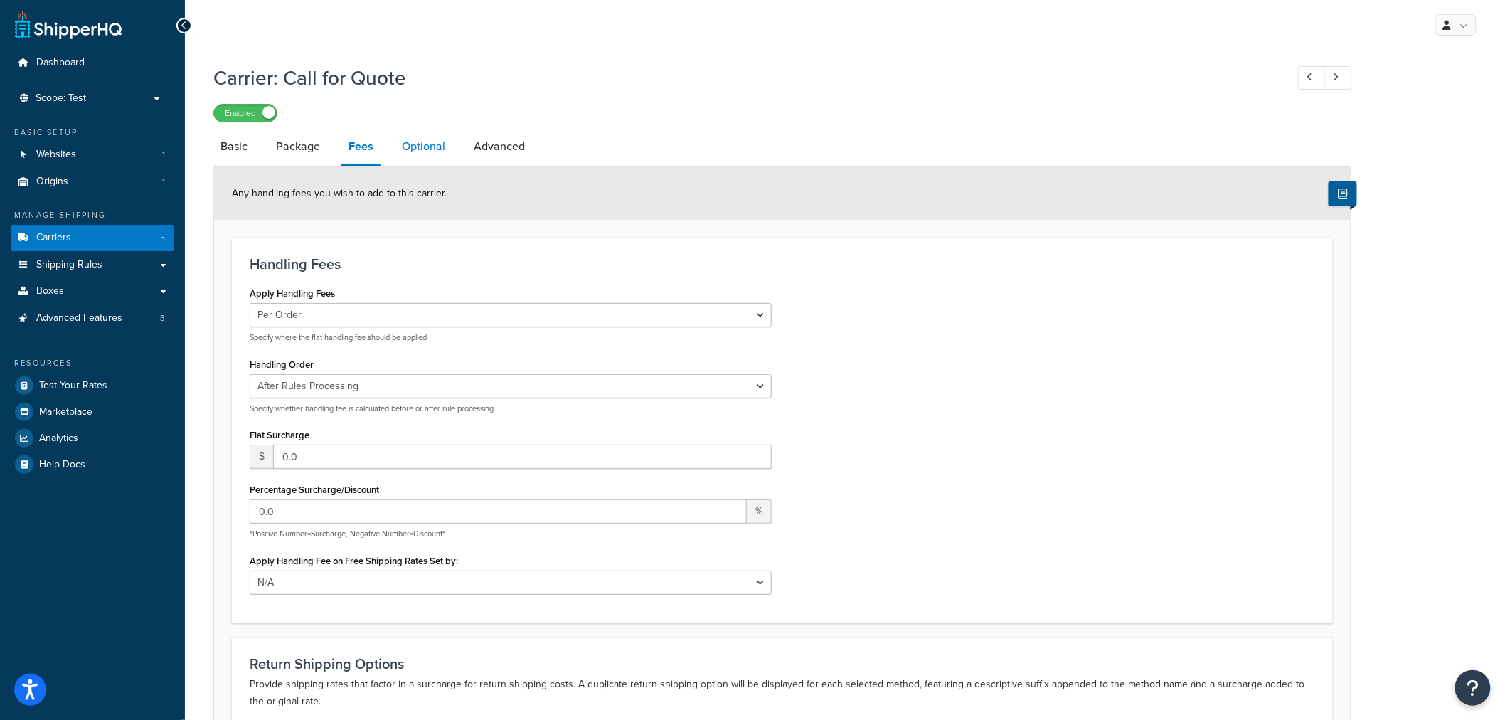
click at [427, 148] on link "Optional" at bounding box center [424, 146] width 58 height 34
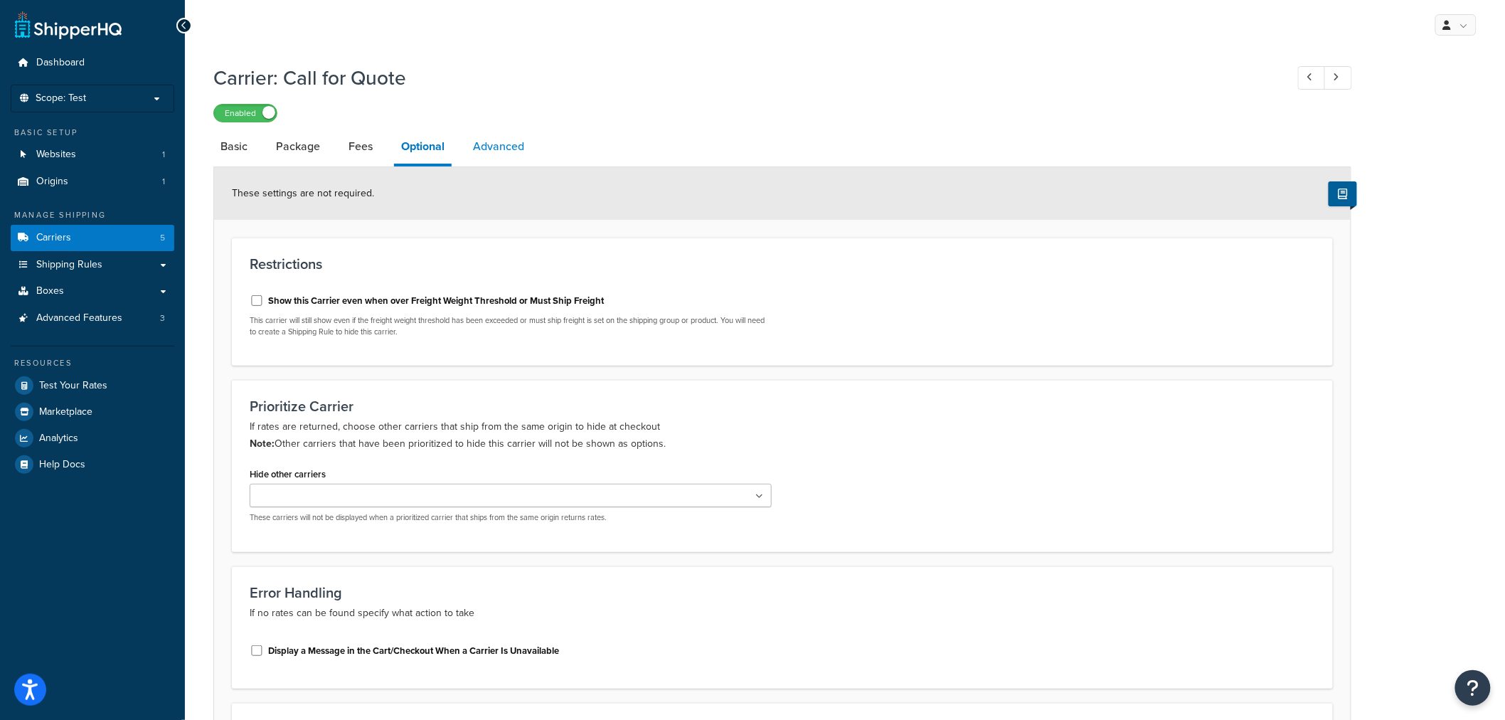
click at [507, 144] on link "Advanced" at bounding box center [498, 146] width 65 height 34
select select "false"
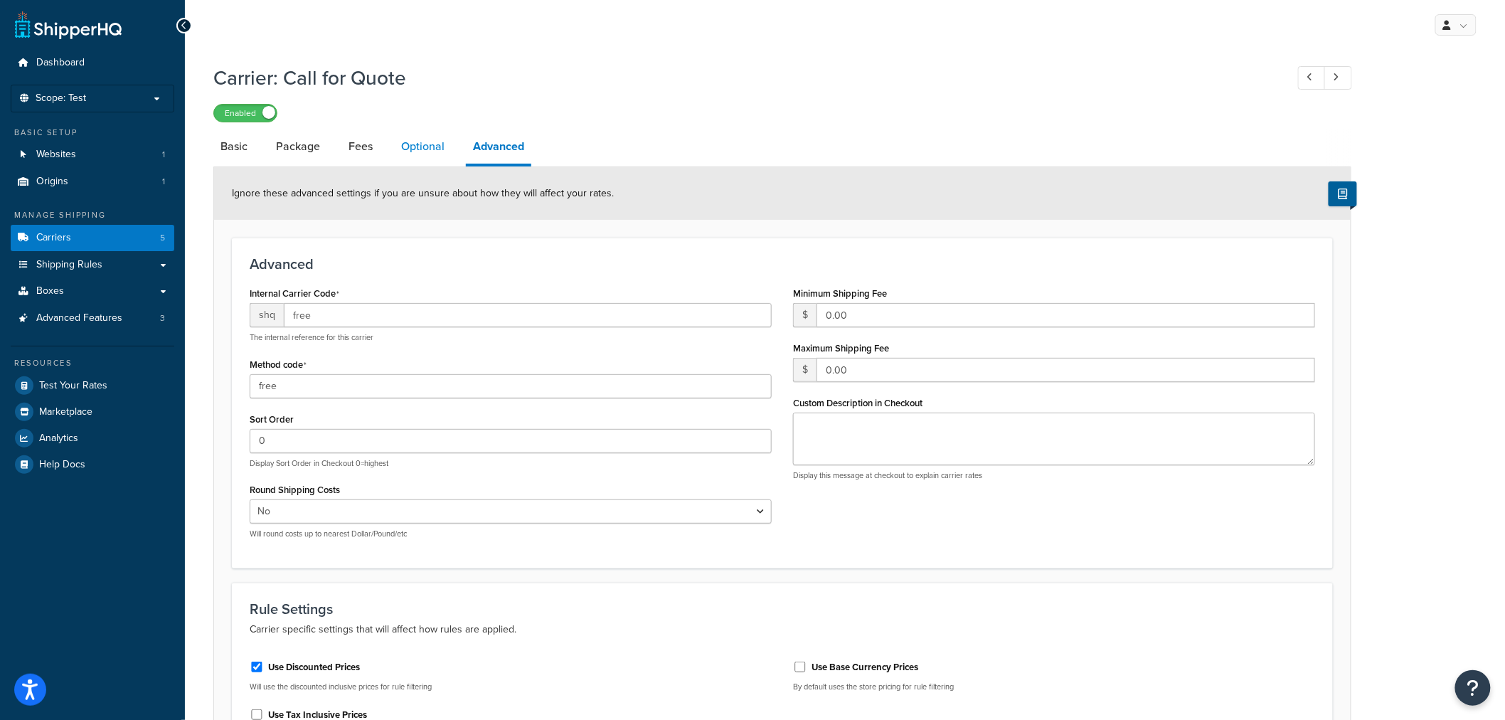
click at [407, 157] on link "Optional" at bounding box center [423, 146] width 58 height 34
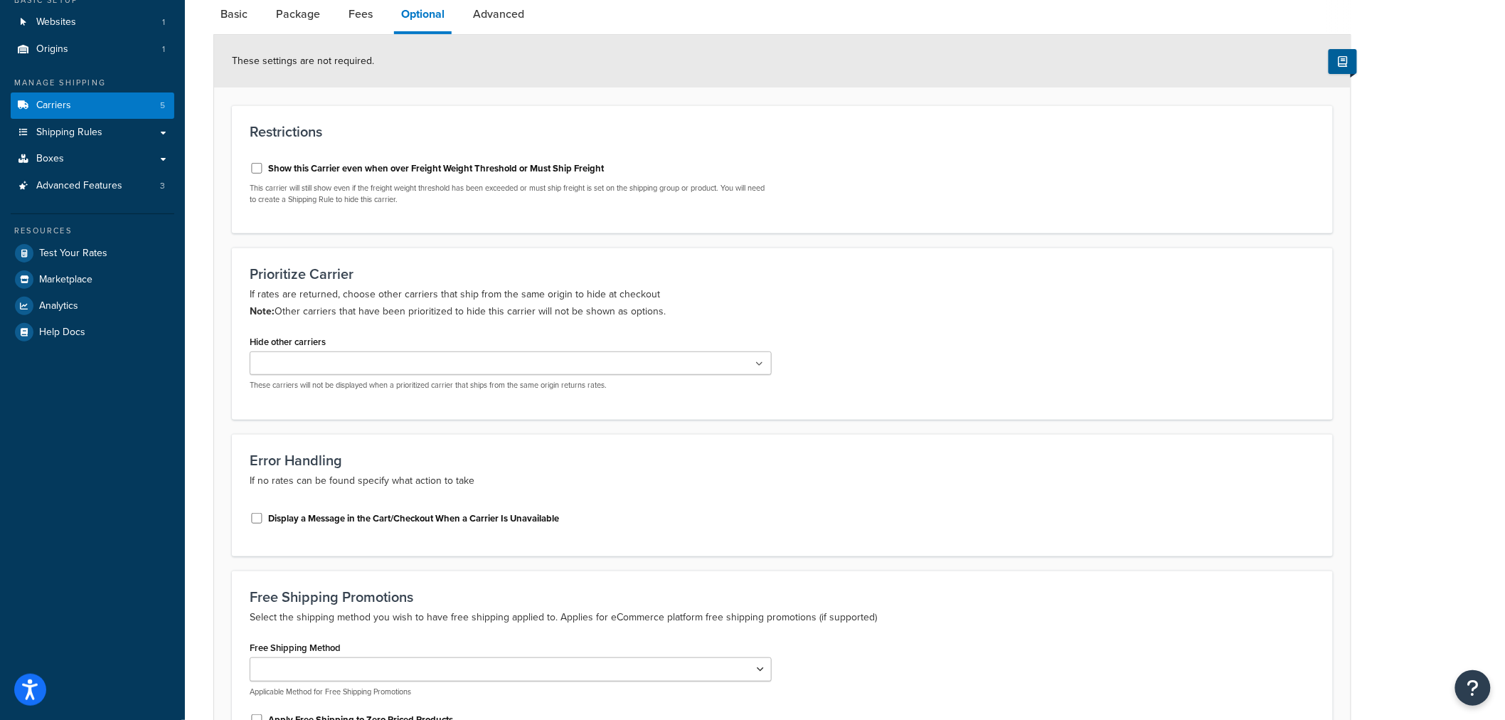
scroll to position [299, 0]
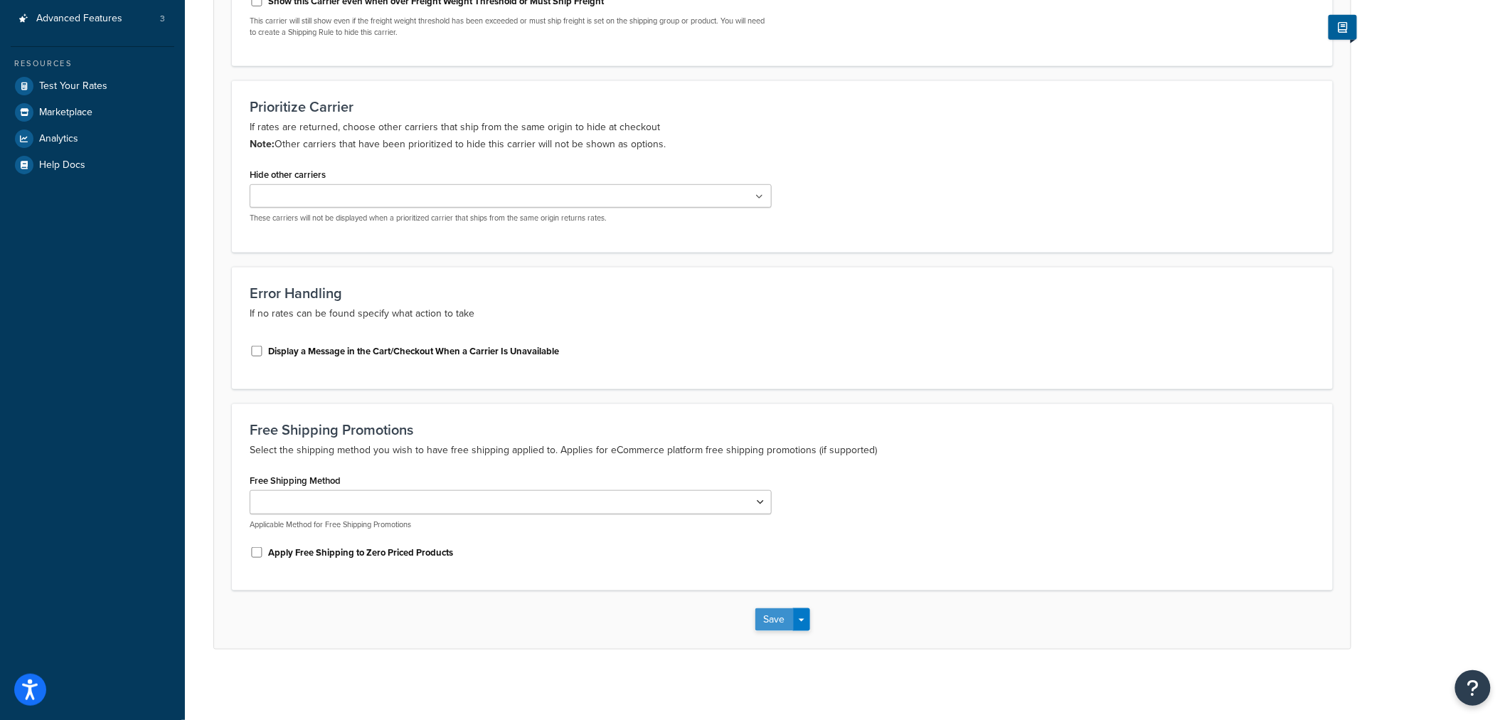
click at [777, 617] on button "Save" at bounding box center [774, 619] width 38 height 23
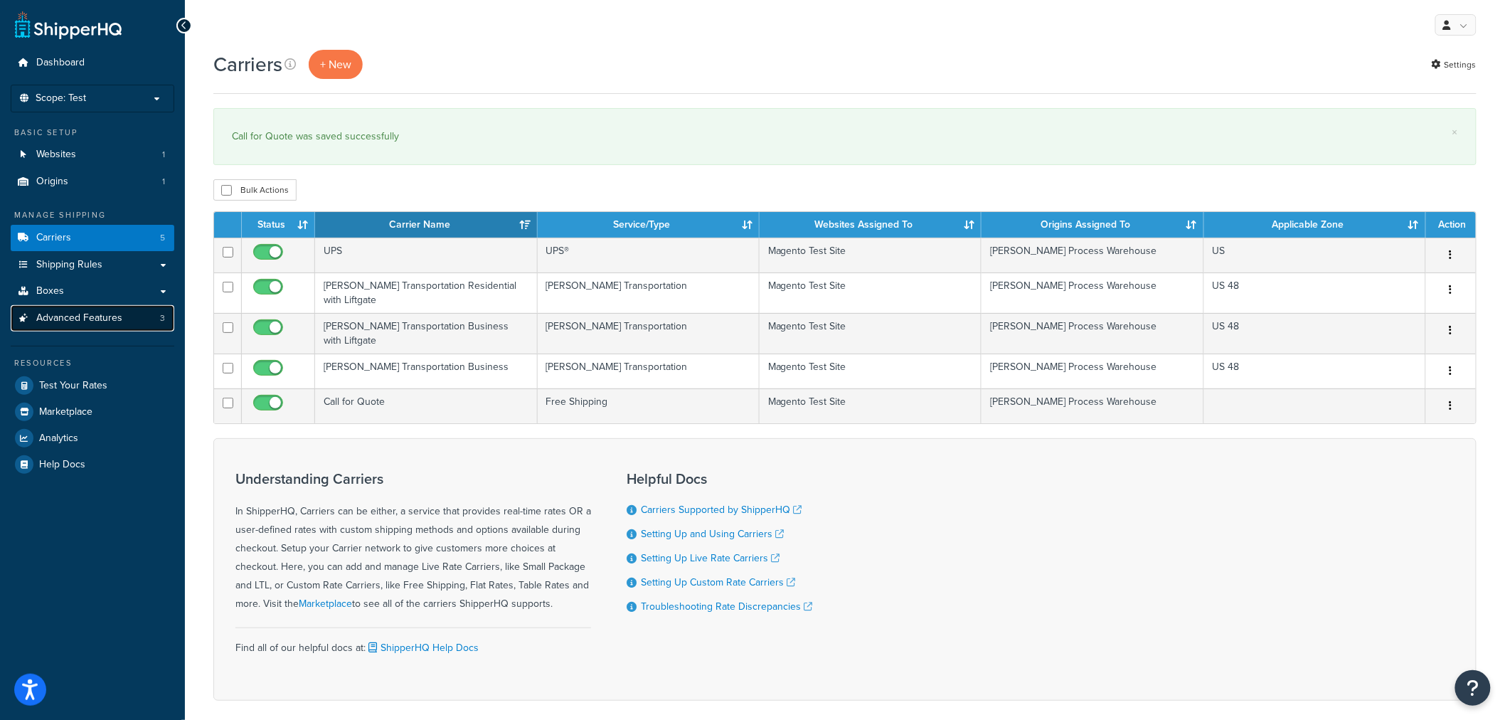
click at [100, 314] on span "Advanced Features" at bounding box center [79, 318] width 86 height 12
